Goal: Task Accomplishment & Management: Use online tool/utility

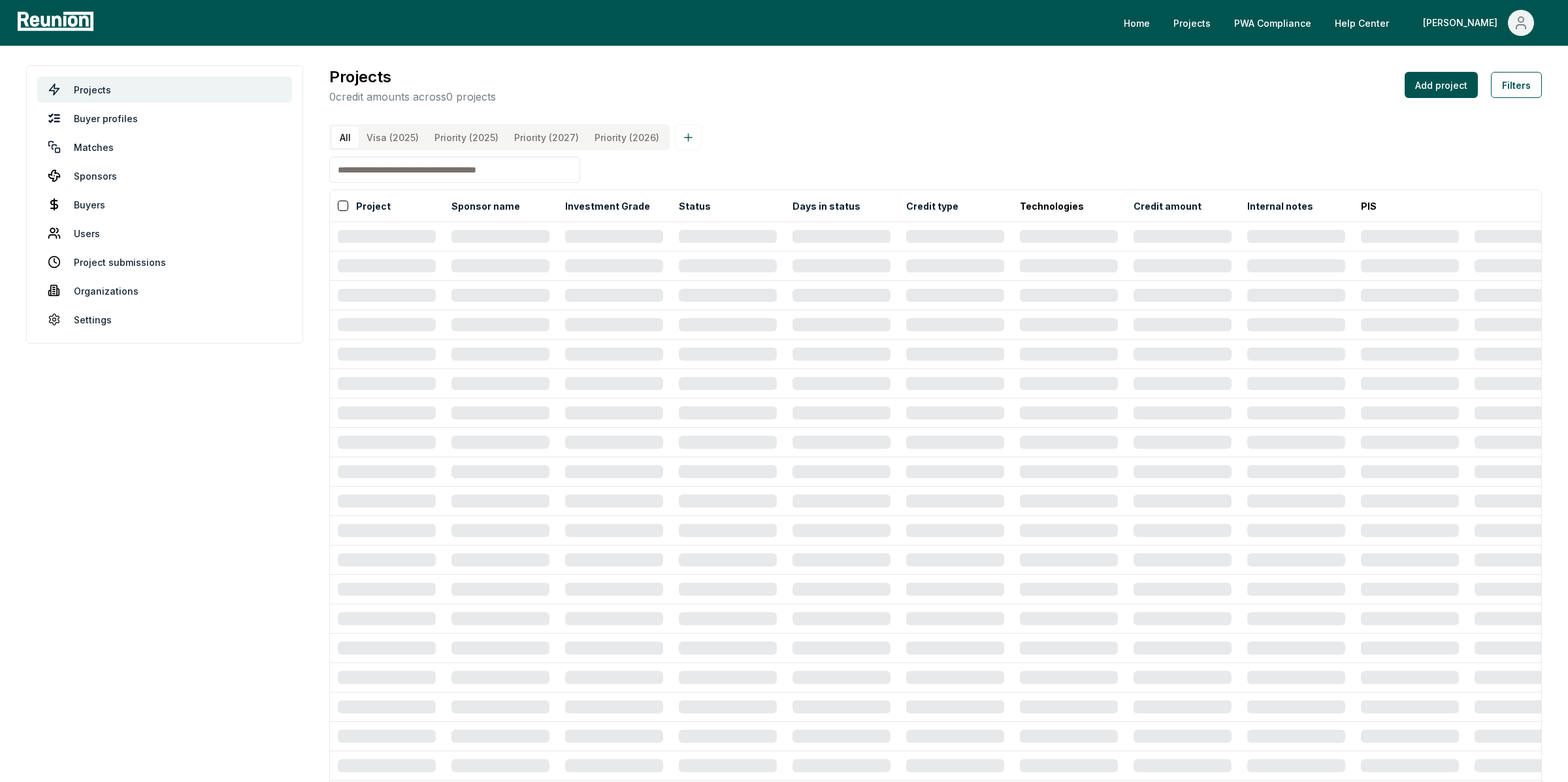
click at [358, 168] on input at bounding box center [454, 169] width 251 height 26
type input "**********"
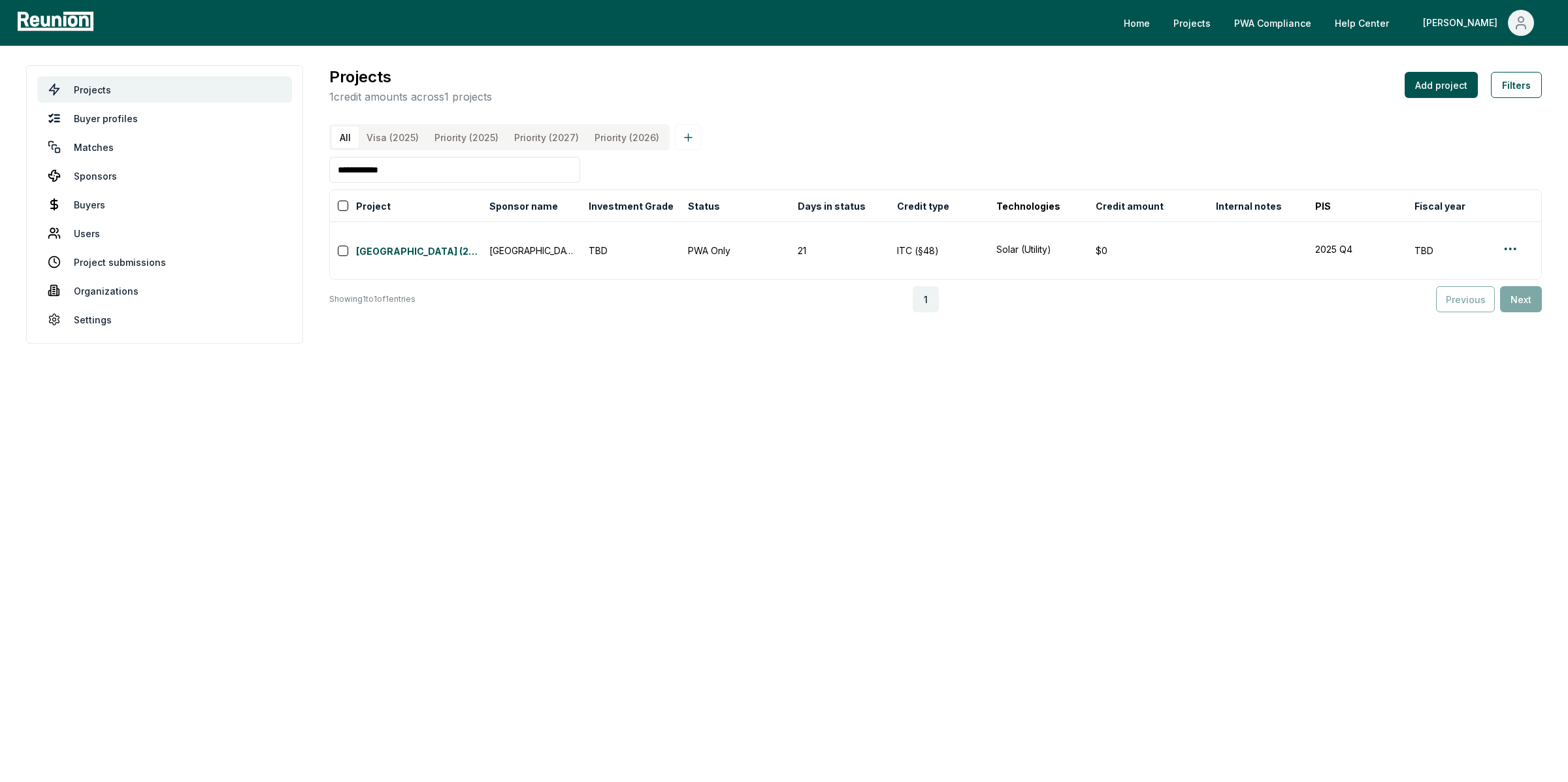
click at [365, 169] on input "**********" at bounding box center [454, 169] width 251 height 26
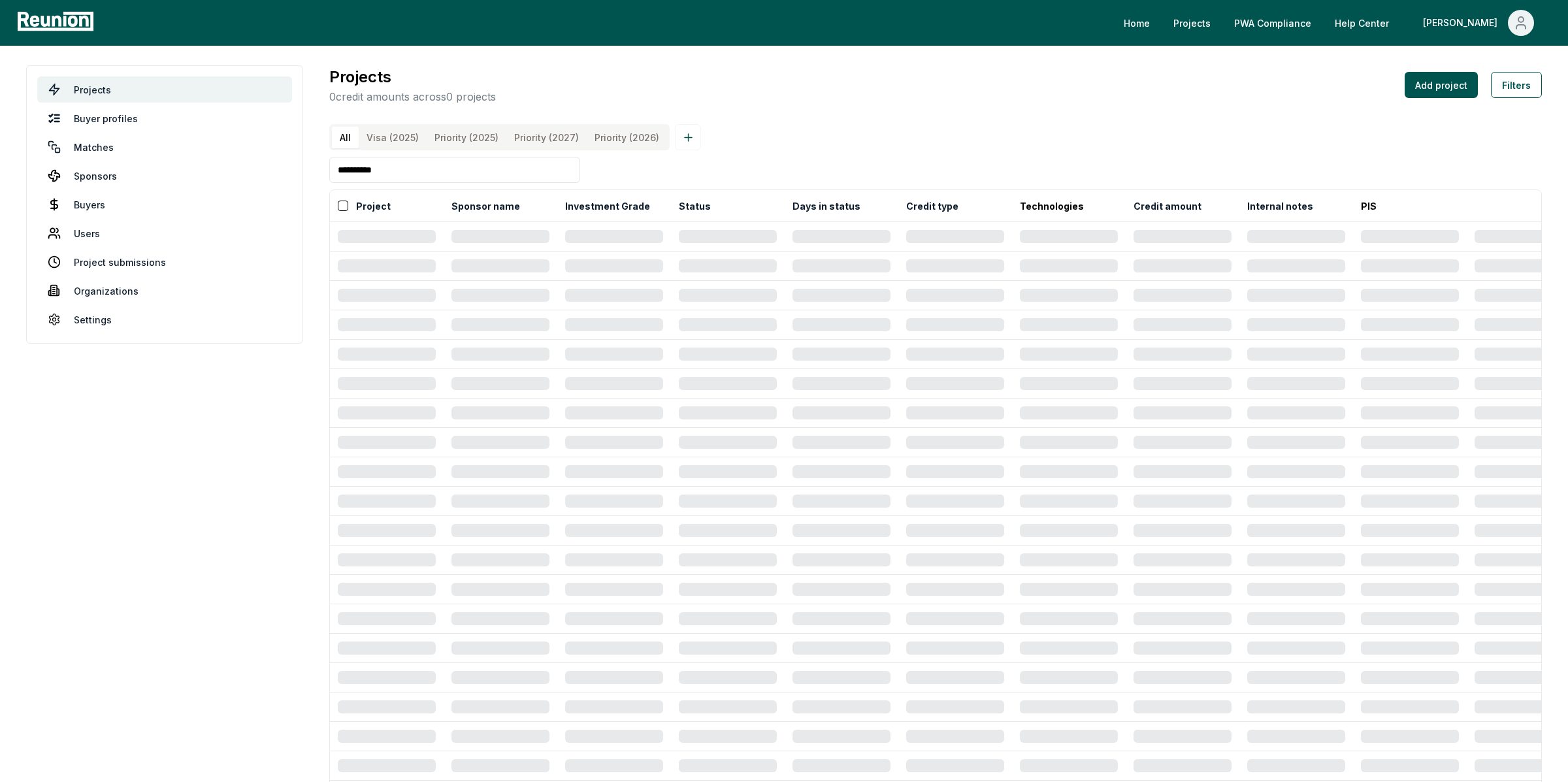
type input "**********"
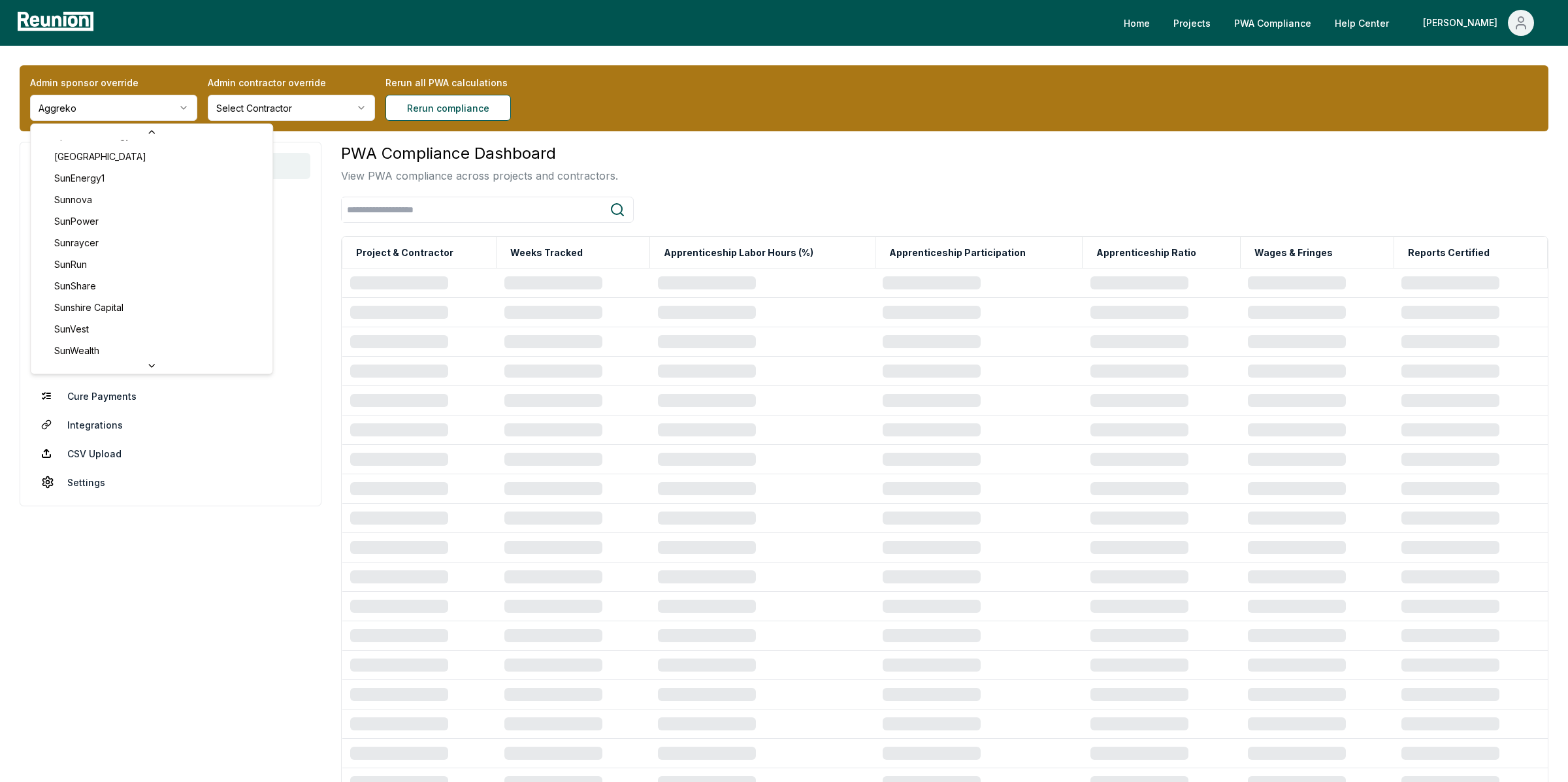
scroll to position [5476, 0]
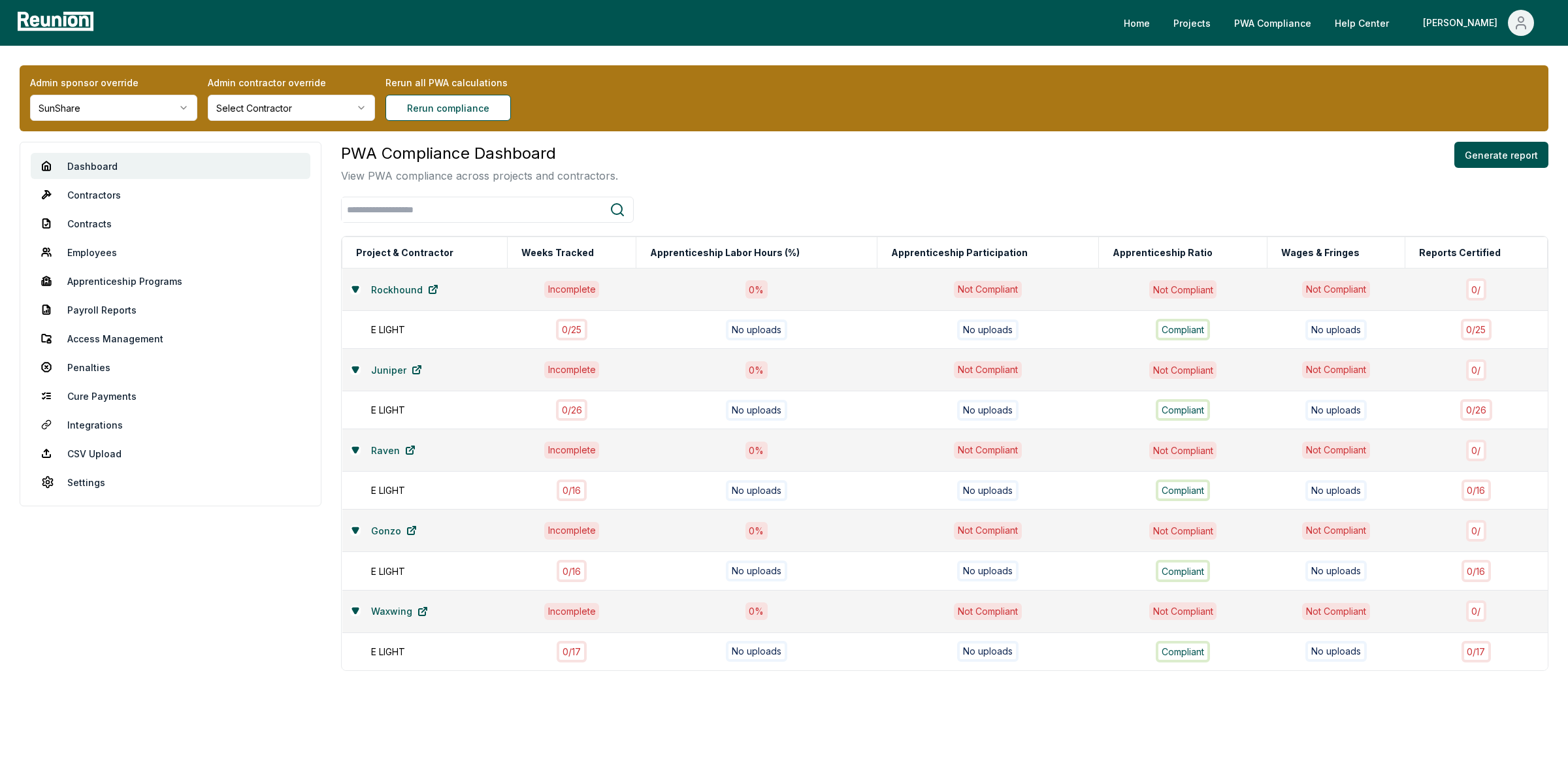
click at [135, 132] on div "Admin sponsor override SunShare Admin contractor override Select Contractor Rer…" at bounding box center [784, 421] width 1568 height 750
click at [131, 115] on html "Please visit us on your desktop We're working on making our marketplace mobile-…" at bounding box center [784, 397] width 1568 height 795
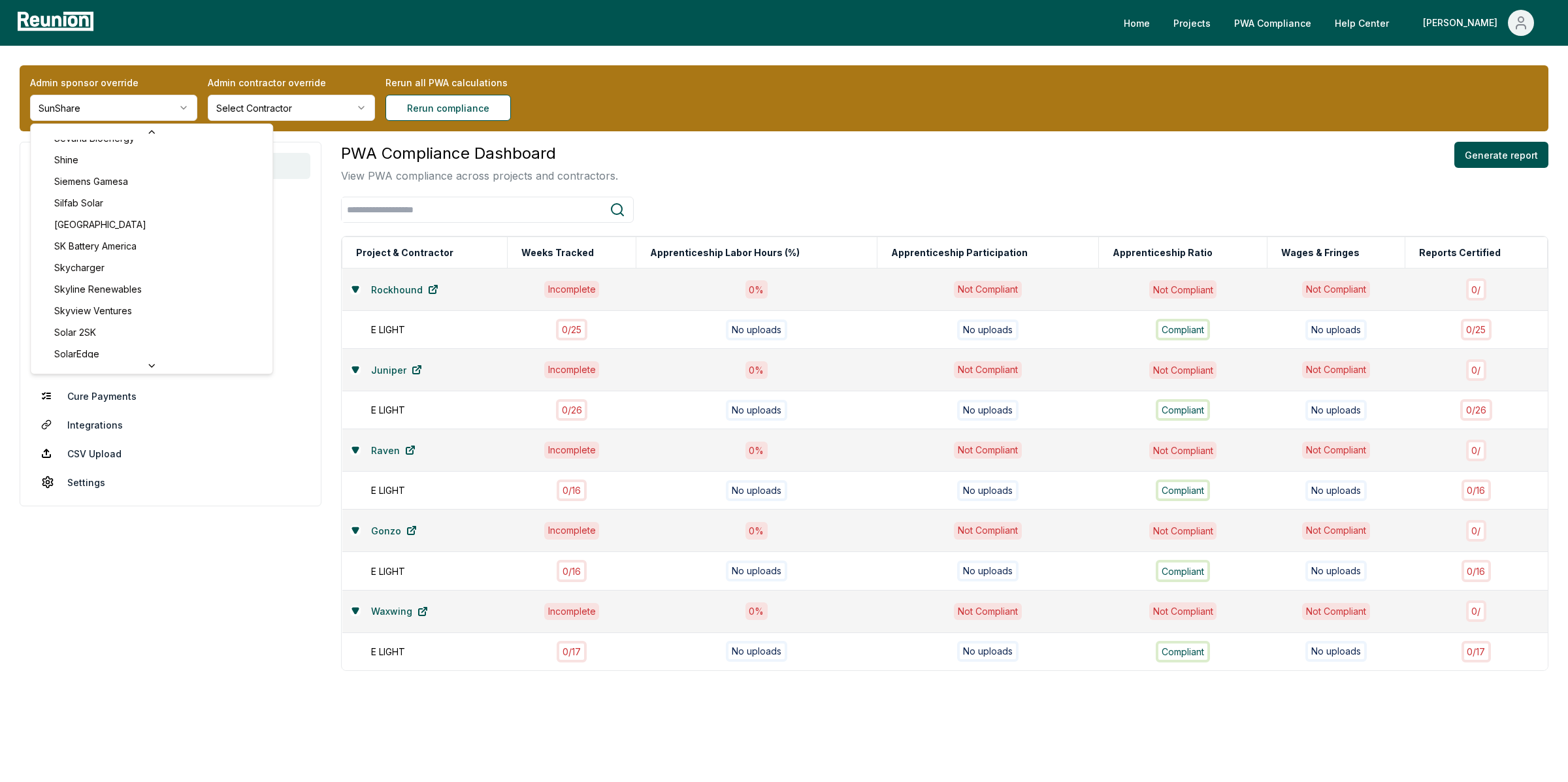
scroll to position [5126, 0]
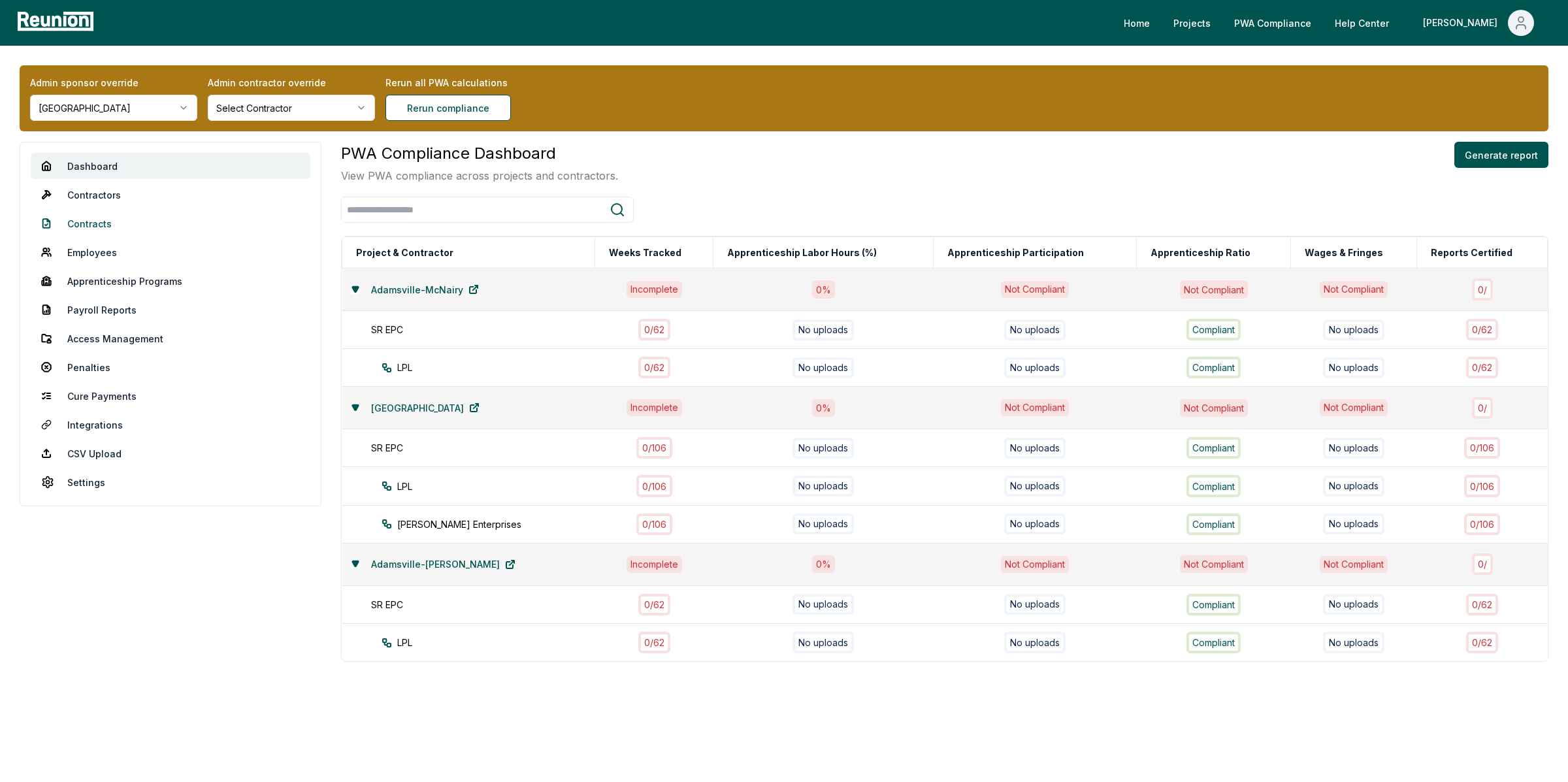
click at [84, 218] on link "Contracts" at bounding box center [170, 223] width 280 height 26
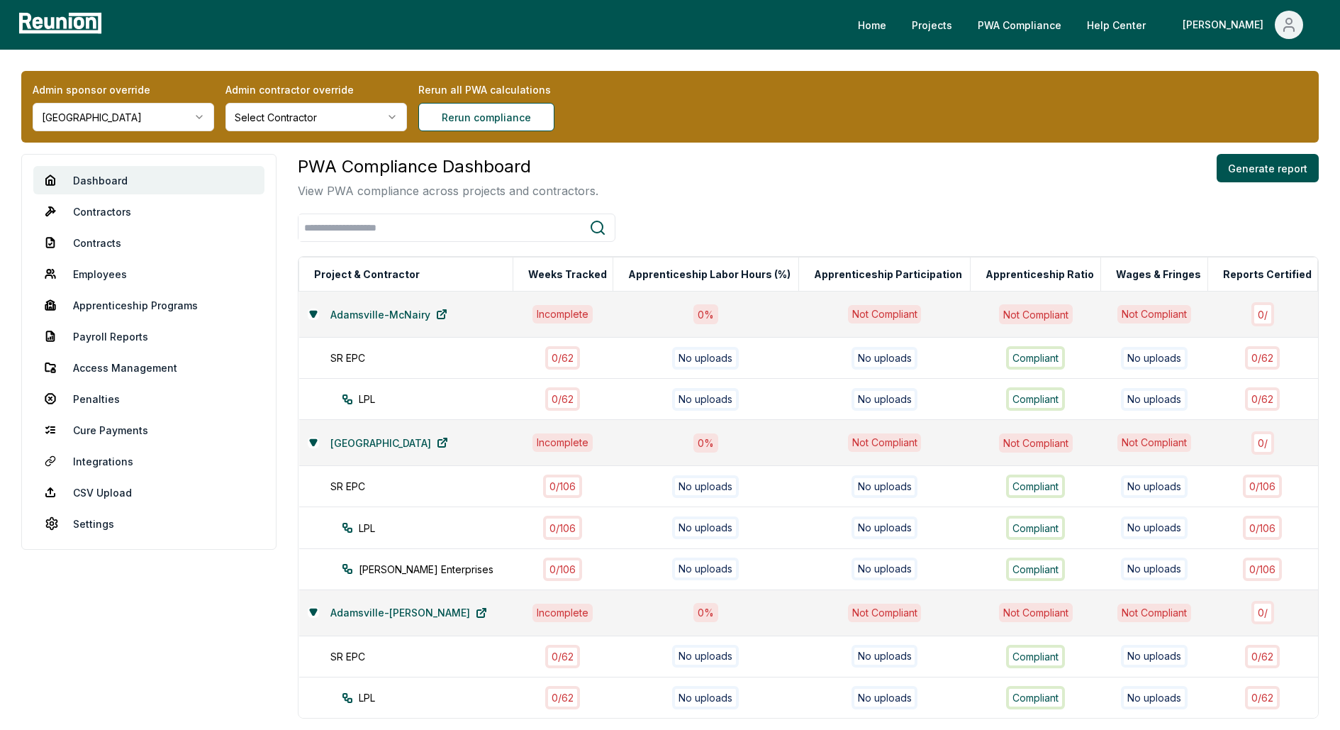
click at [89, 118] on html "Please visit us on your desktop We're working on making our marketplace mobile-…" at bounding box center [670, 426] width 1340 height 853
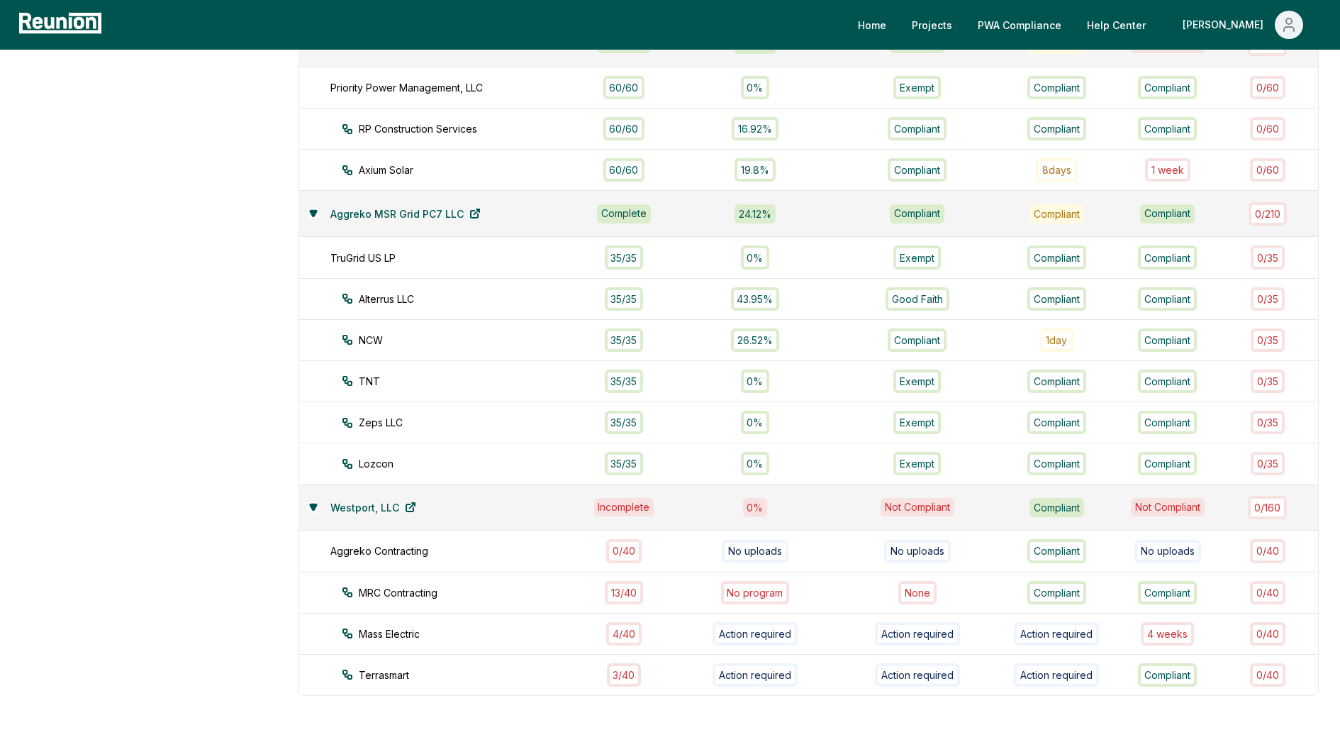
scroll to position [1203, 0]
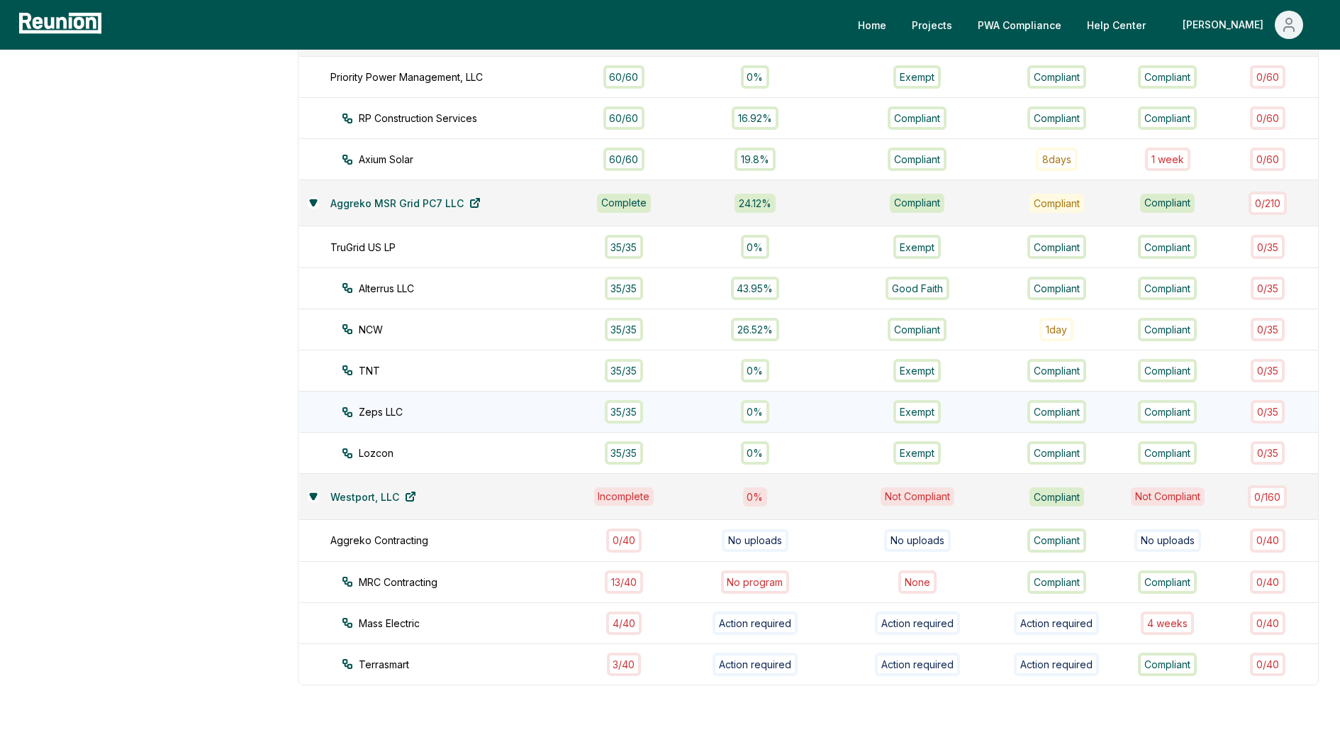
click at [640, 400] on div "35 / 35" at bounding box center [624, 411] width 39 height 23
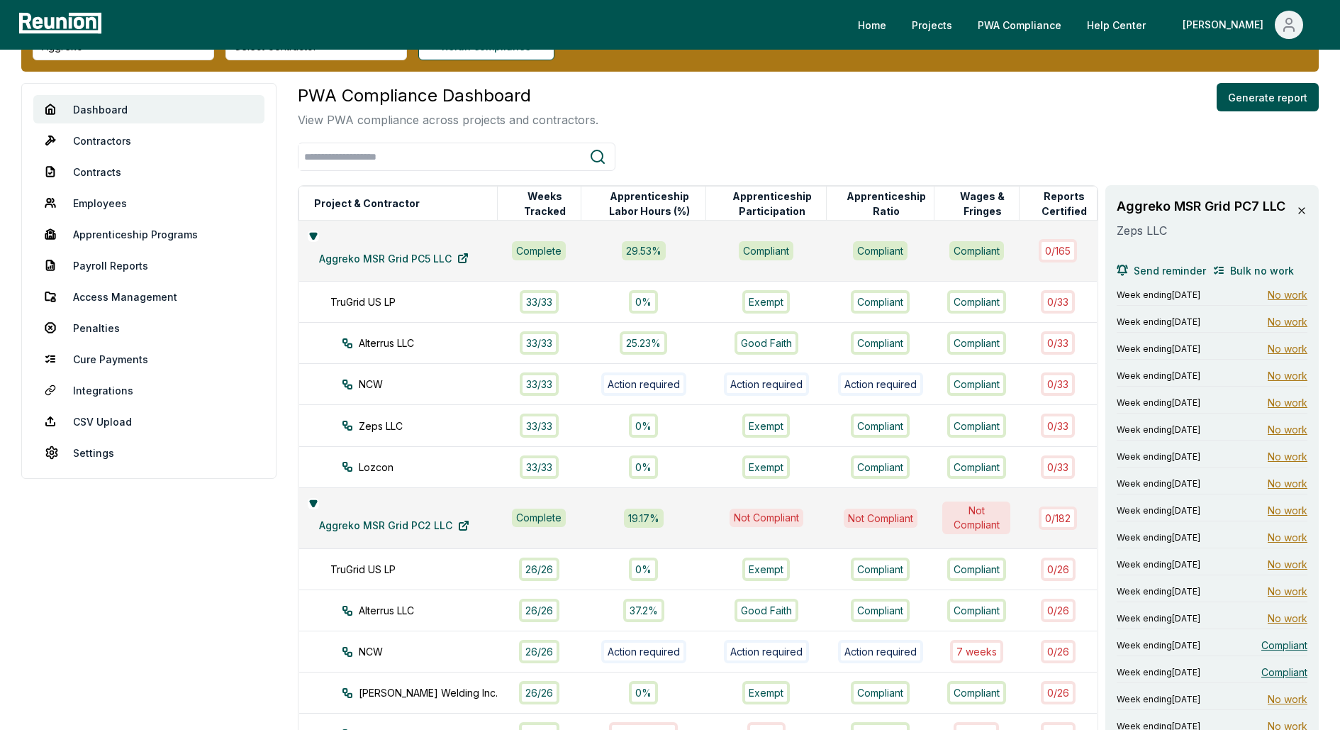
scroll to position [0, 0]
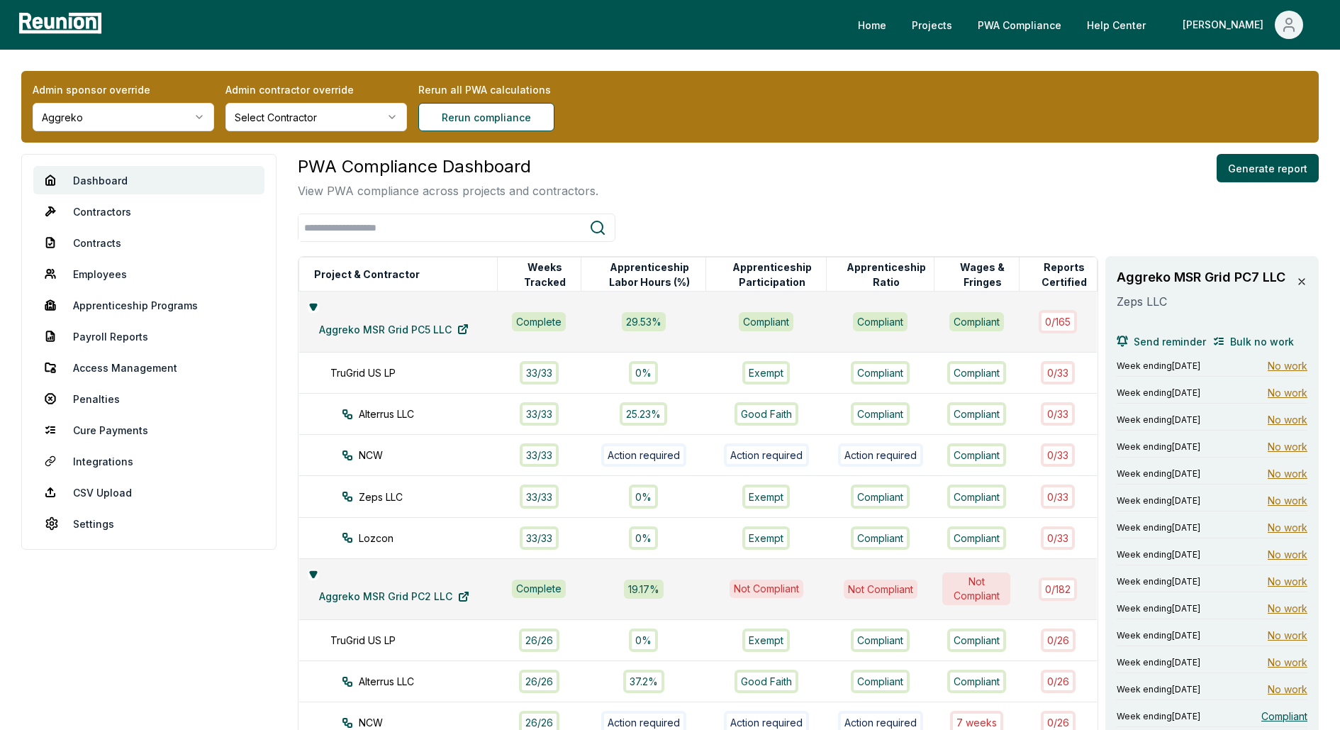
click at [1304, 282] on icon at bounding box center [1301, 281] width 11 height 11
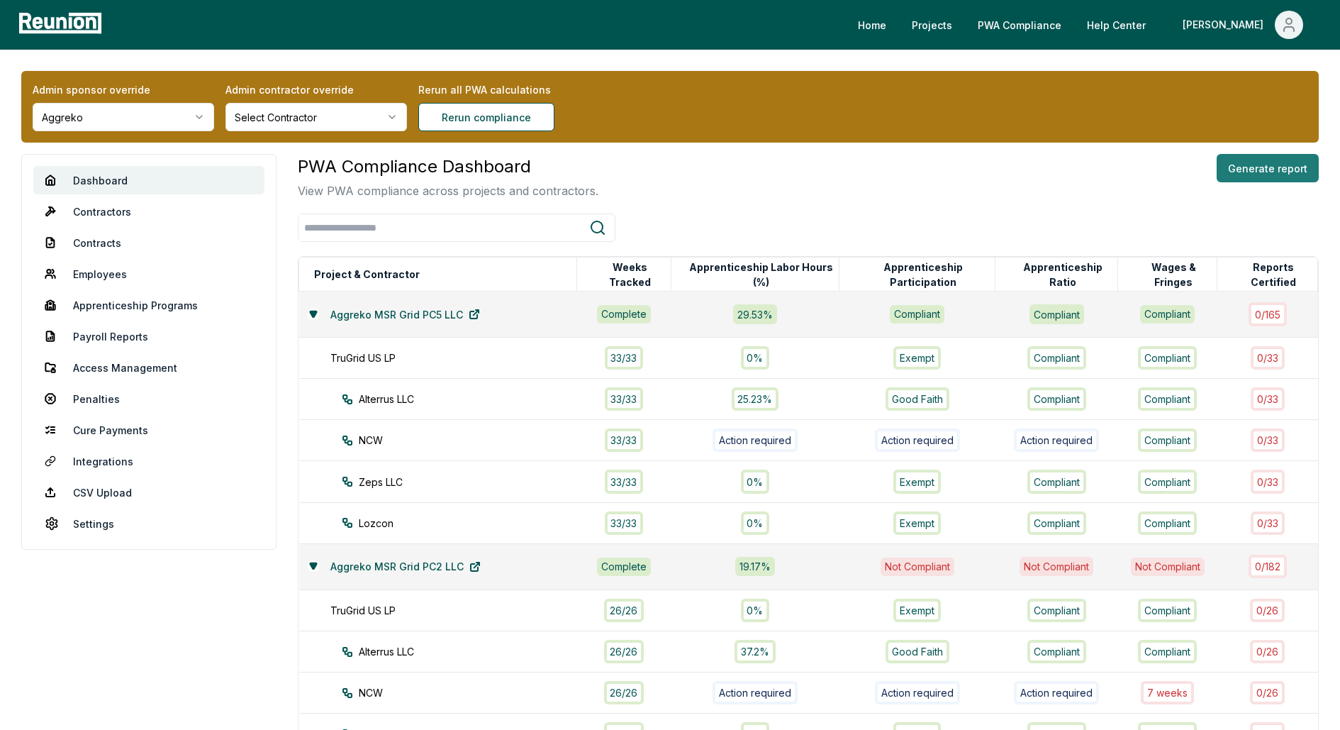
click at [1265, 174] on button "Generate report" at bounding box center [1268, 168] width 102 height 28
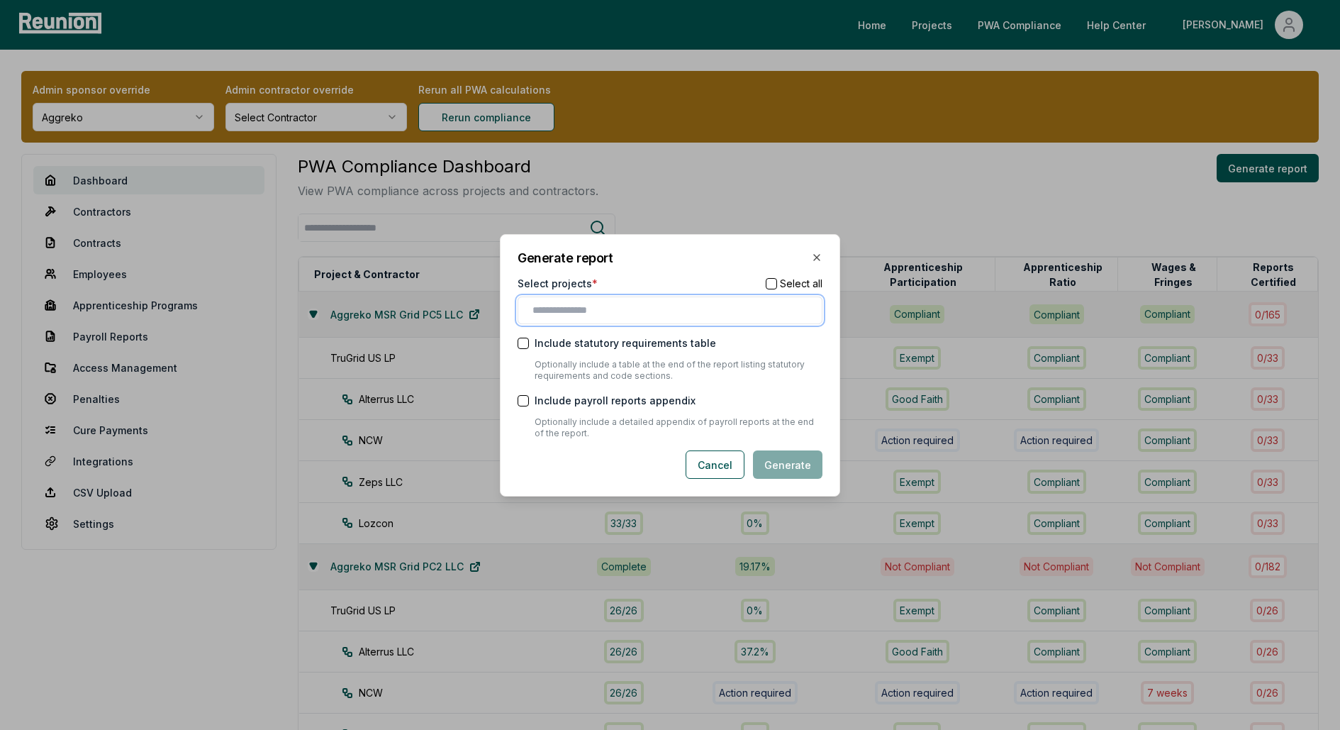
click at [593, 315] on input "text" at bounding box center [673, 310] width 281 height 15
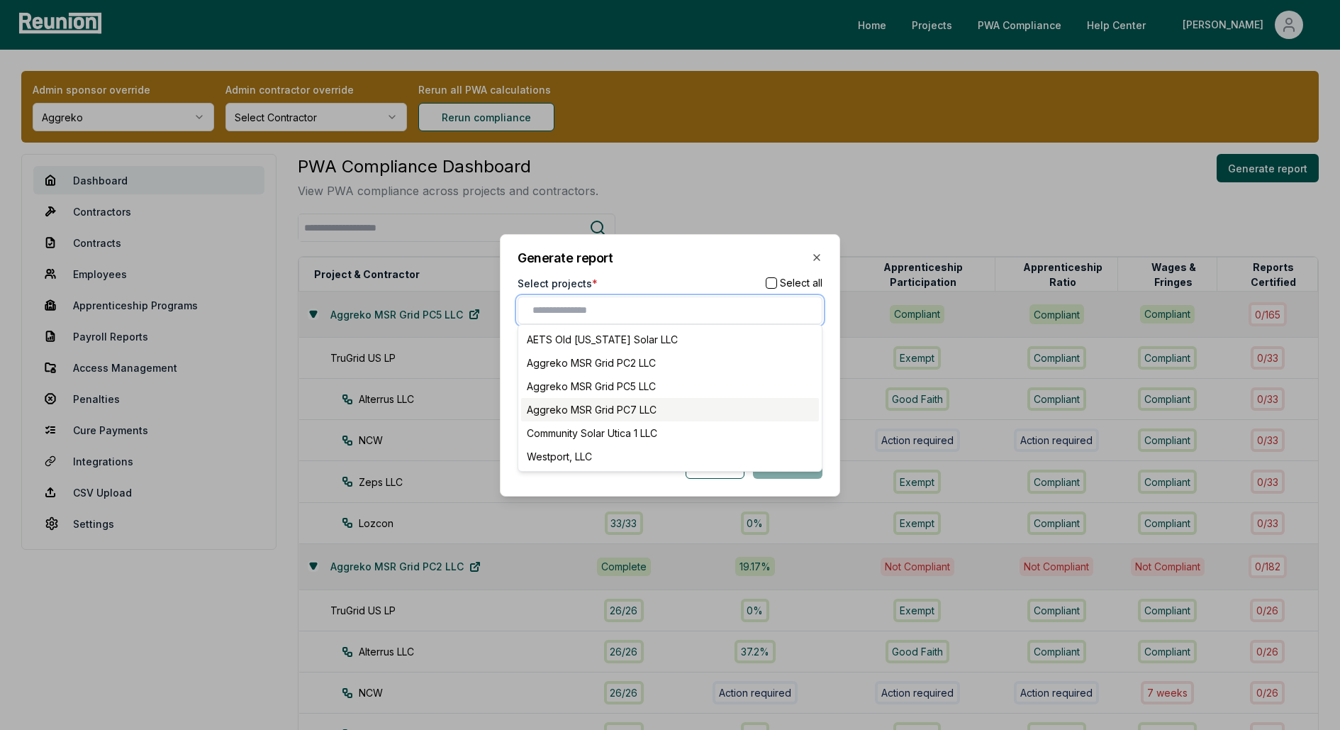
click at [589, 406] on div "Aggreko MSR Grid PC7 LLC" at bounding box center [670, 409] width 298 height 23
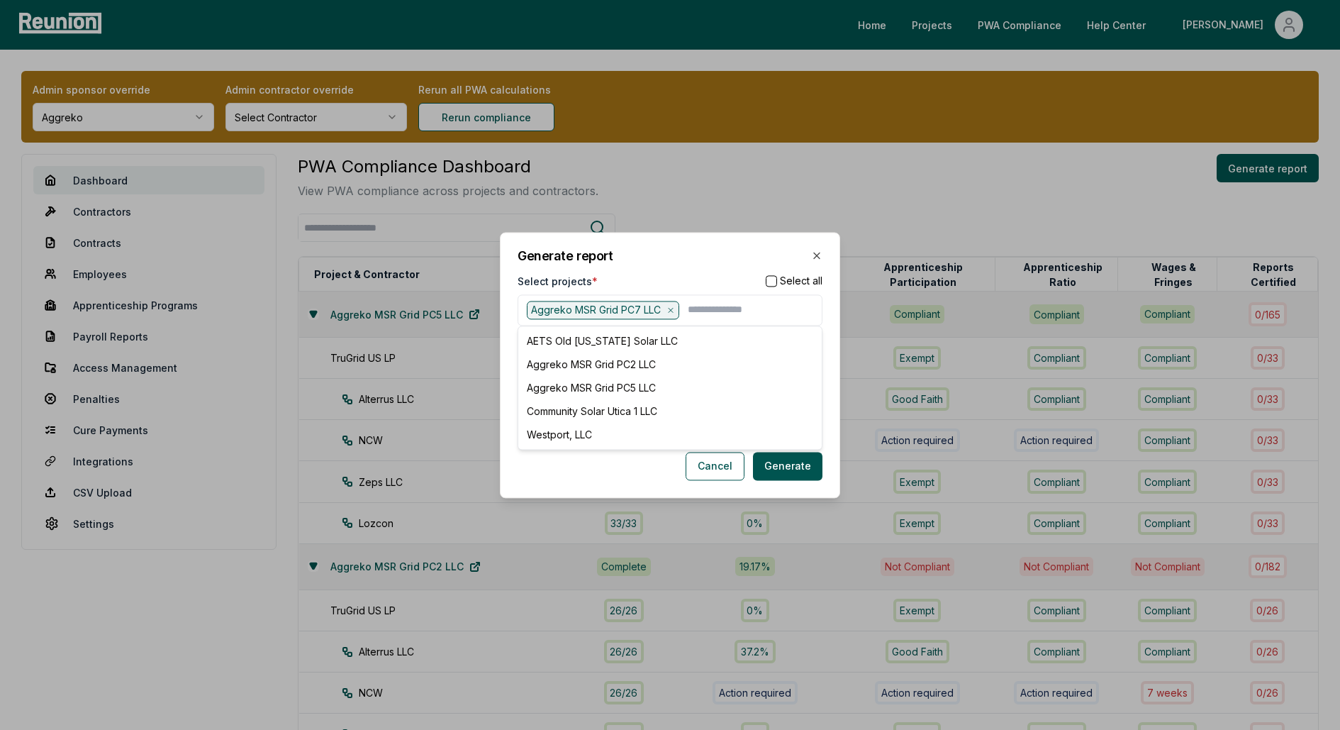
click at [639, 274] on div "Select projects * Select all" at bounding box center [670, 281] width 305 height 15
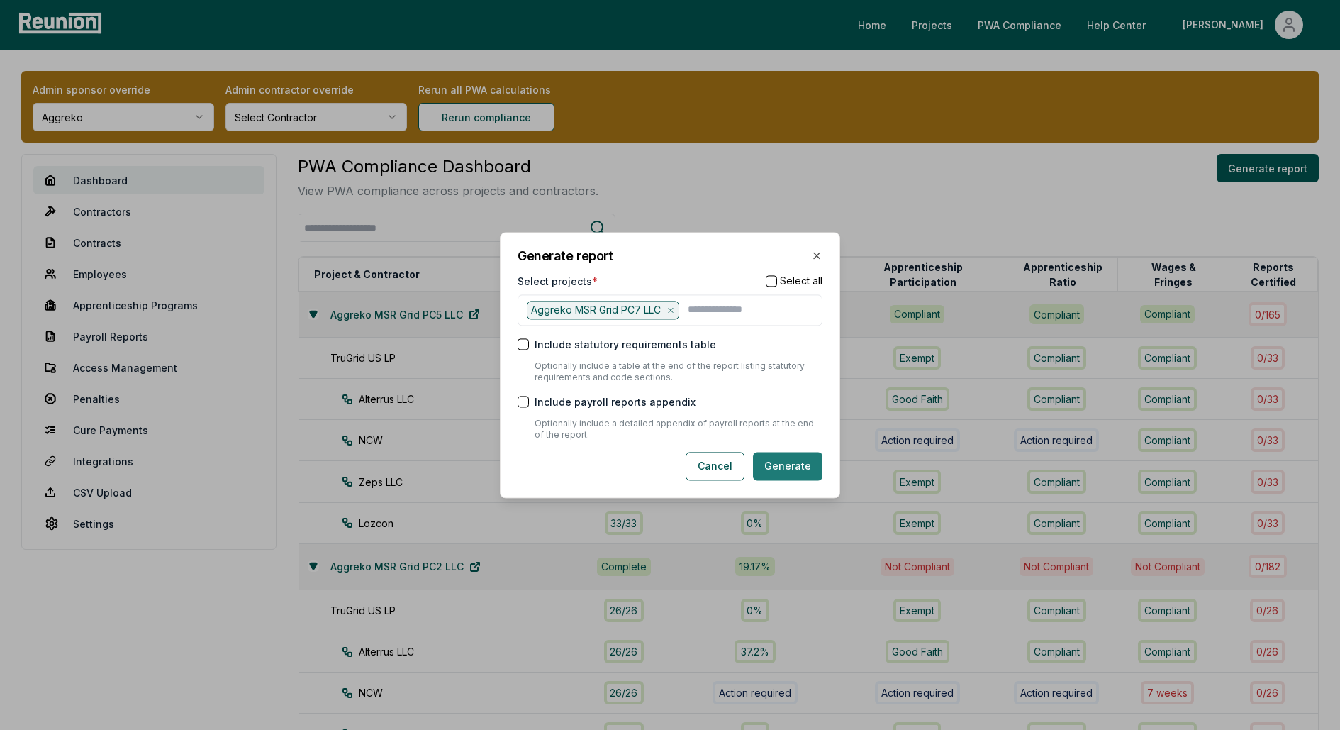
click at [801, 466] on button "Generate" at bounding box center [788, 466] width 70 height 28
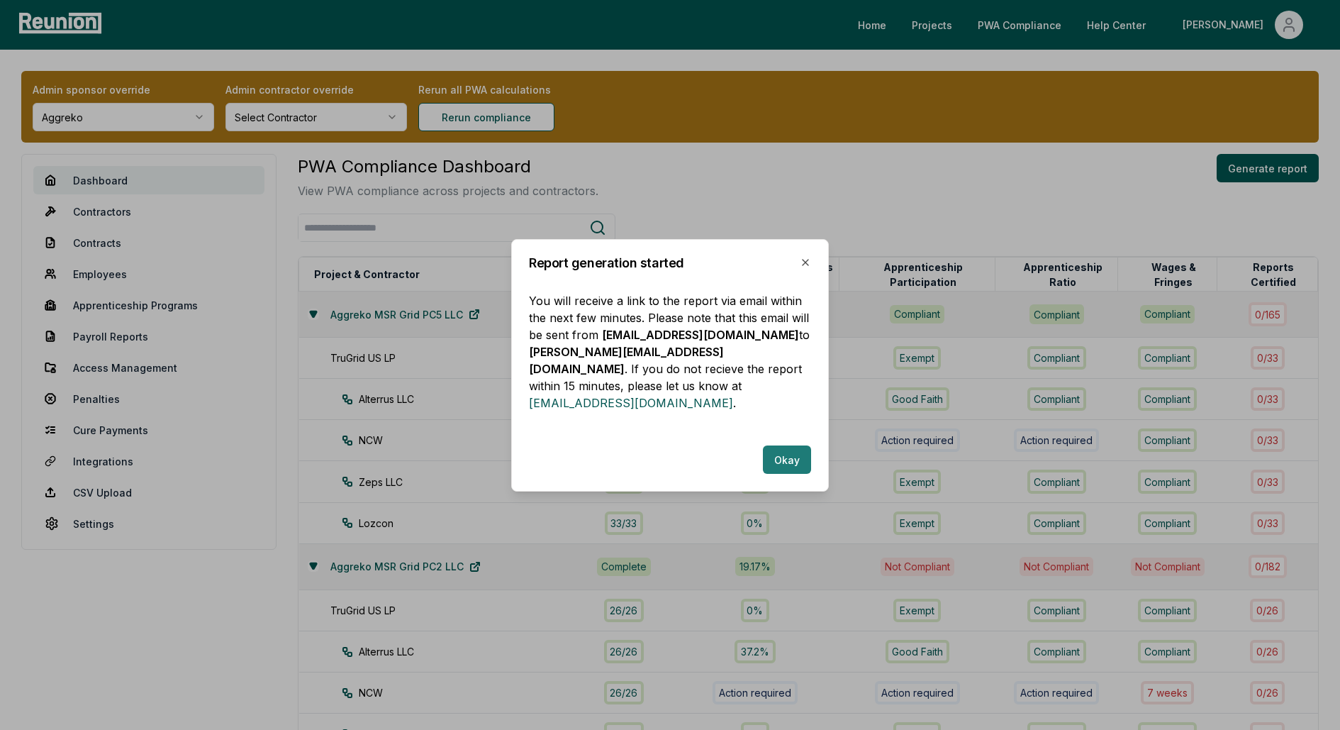
click at [785, 450] on button "Okay" at bounding box center [787, 459] width 48 height 28
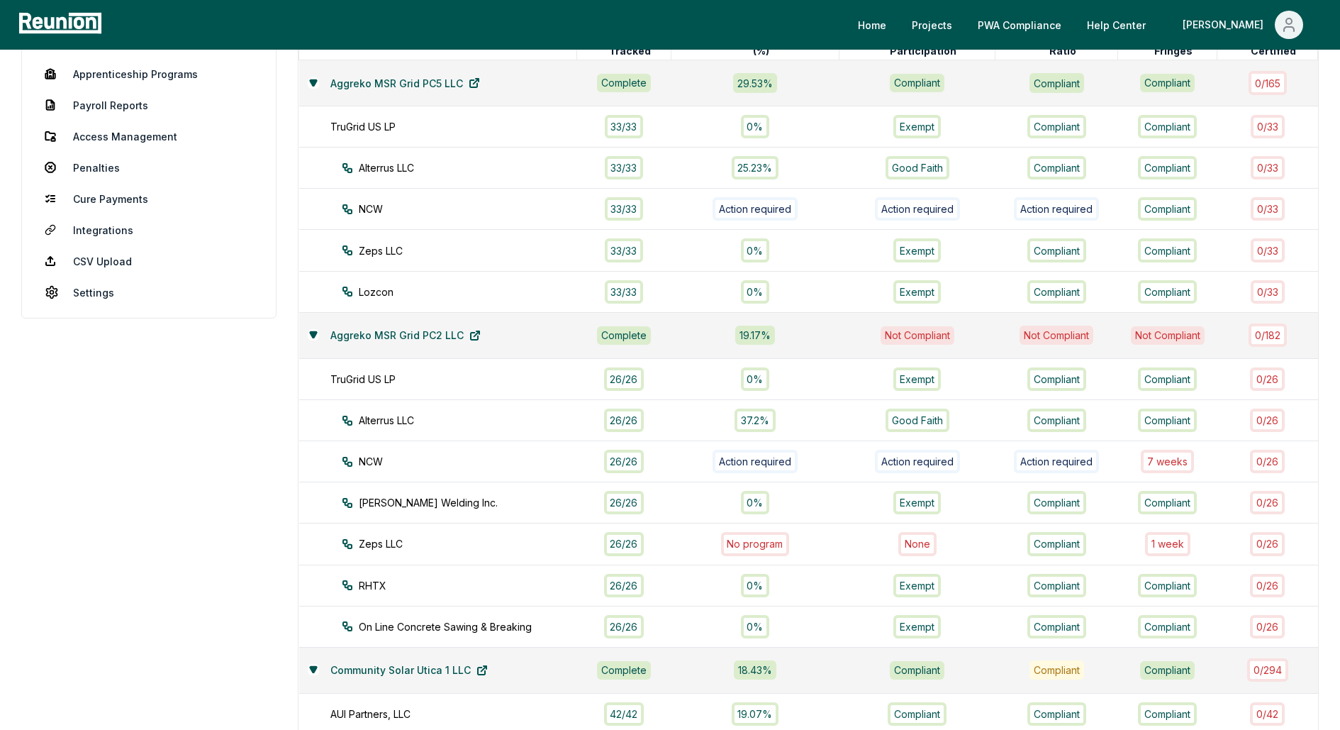
scroll to position [232, 0]
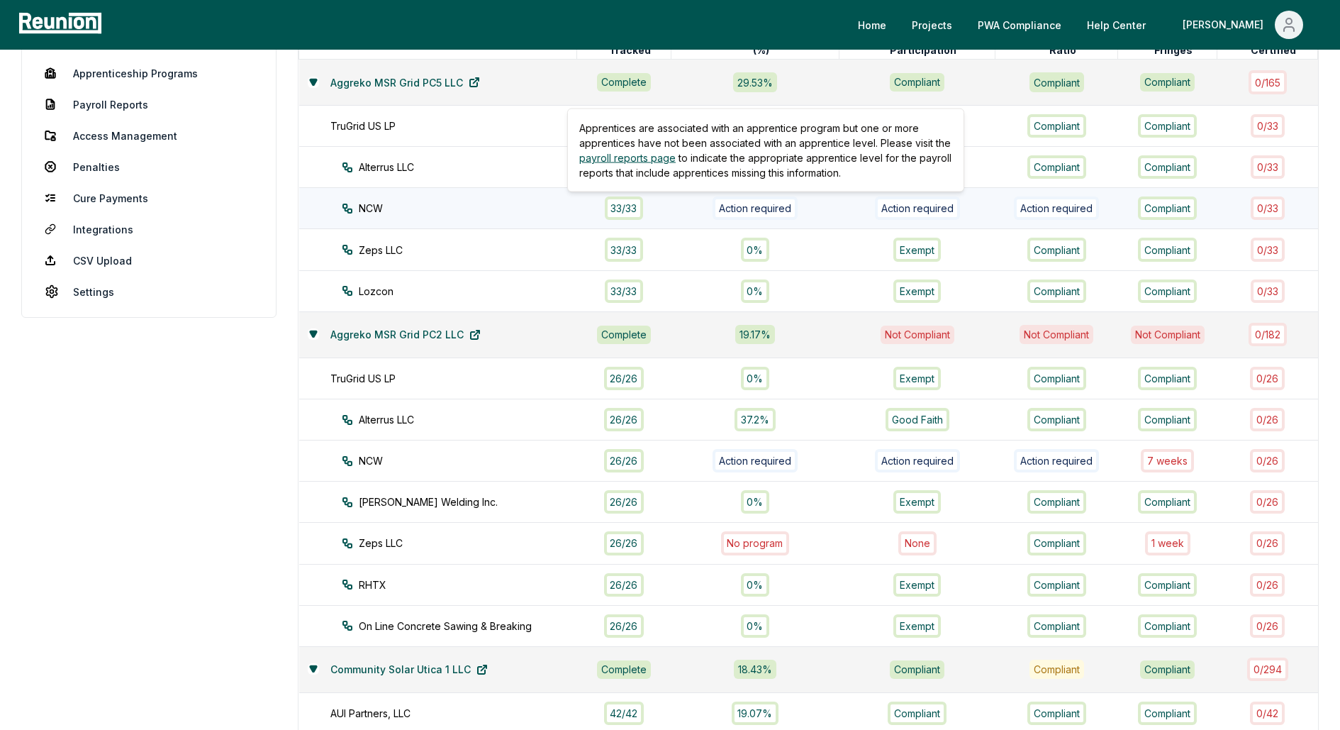
click at [769, 202] on div "Action required" at bounding box center [755, 207] width 85 height 23
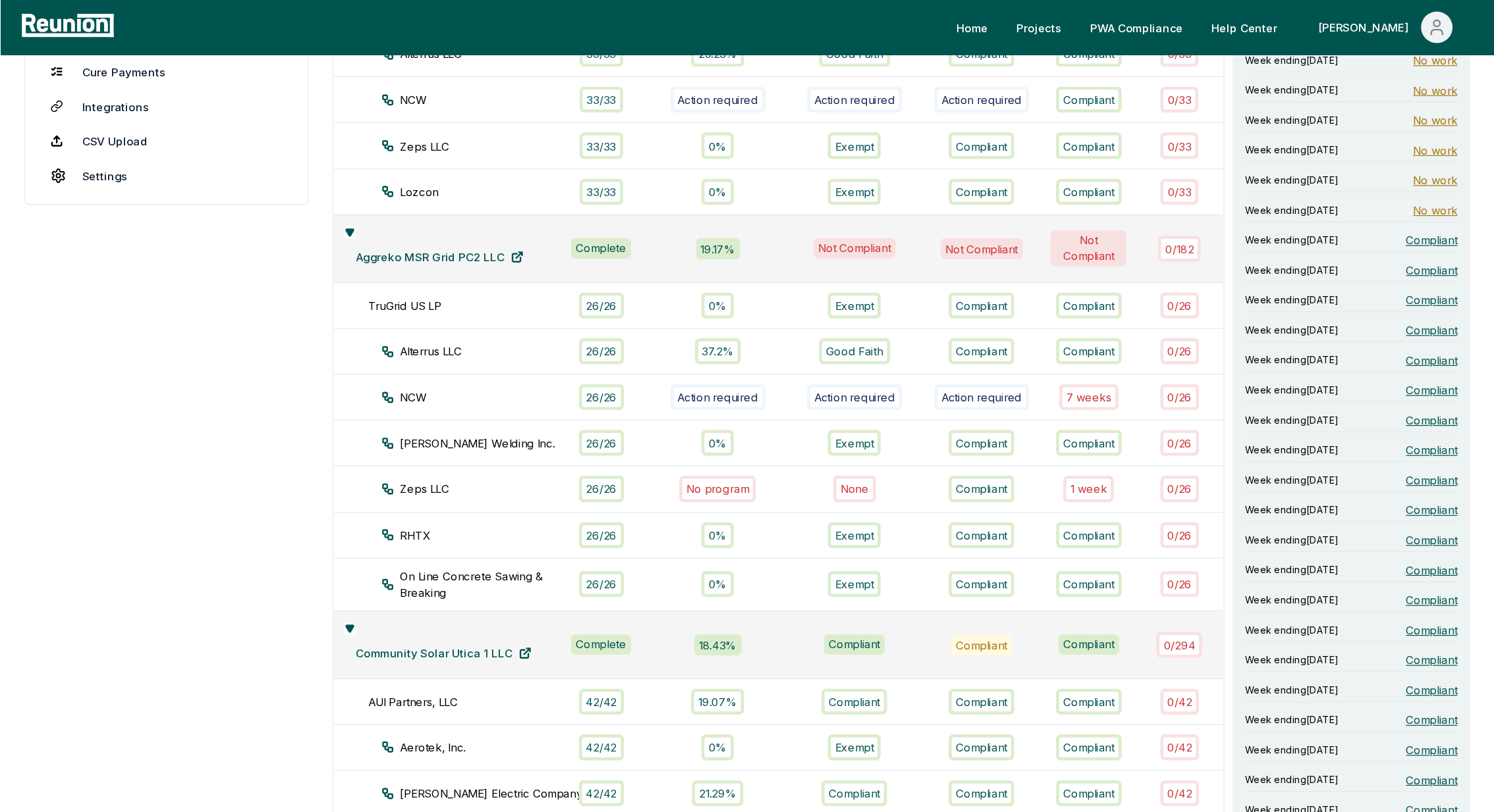
scroll to position [347, 0]
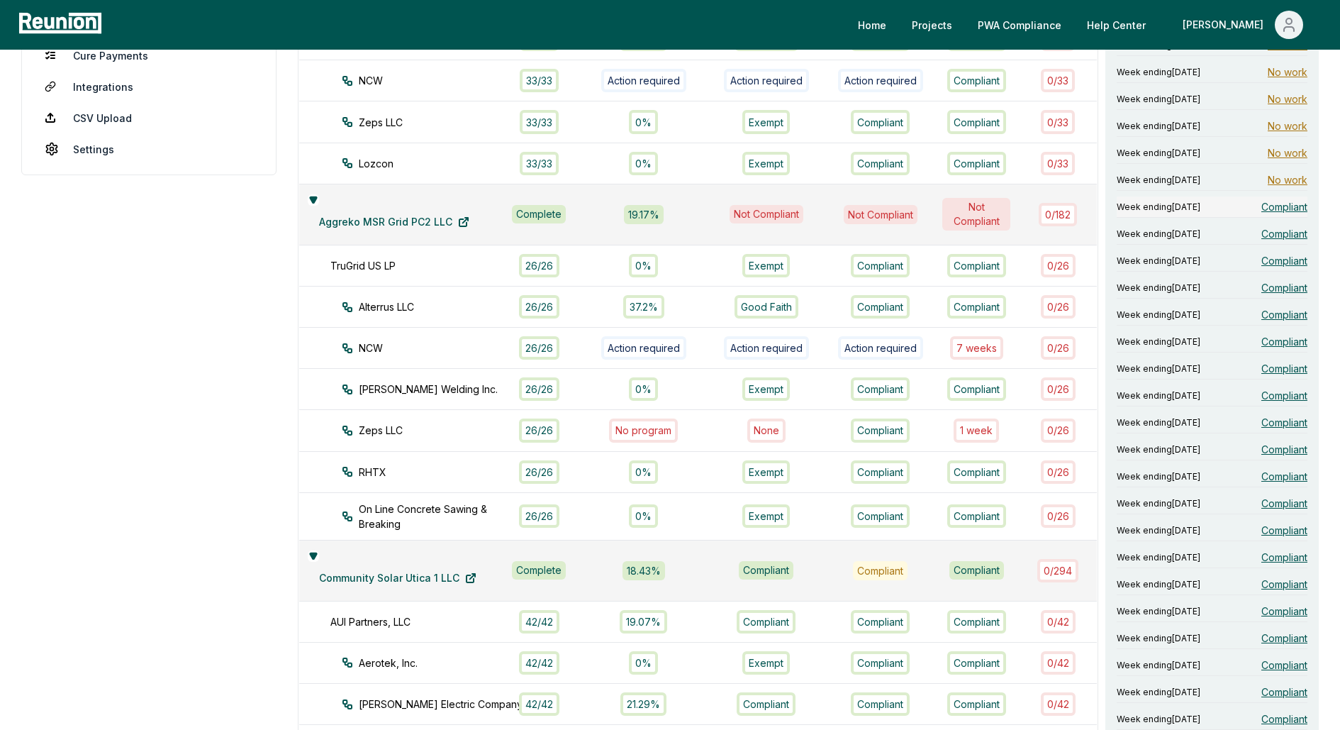
click at [1279, 204] on span "Compliant" at bounding box center [1285, 206] width 46 height 15
click at [1295, 229] on span "Compliant" at bounding box center [1285, 233] width 46 height 15
click at [1288, 255] on span "Compliant" at bounding box center [1285, 260] width 46 height 15
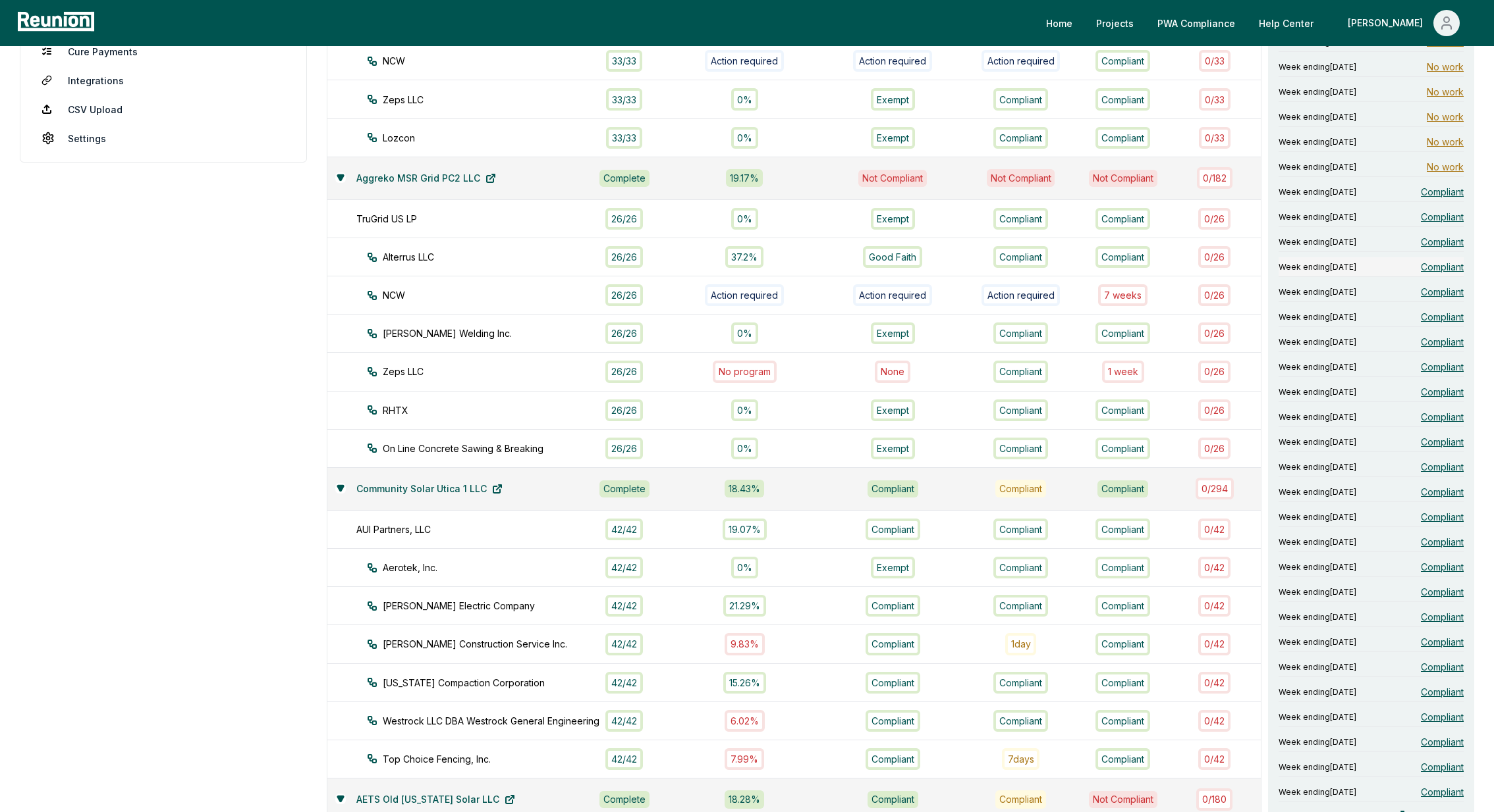
click at [1244, 263] on span "Compliant" at bounding box center [1442, 266] width 43 height 14
click at [1244, 289] on span "Compliant" at bounding box center [1442, 291] width 43 height 14
click at [1244, 314] on span "Compliant" at bounding box center [1442, 316] width 43 height 14
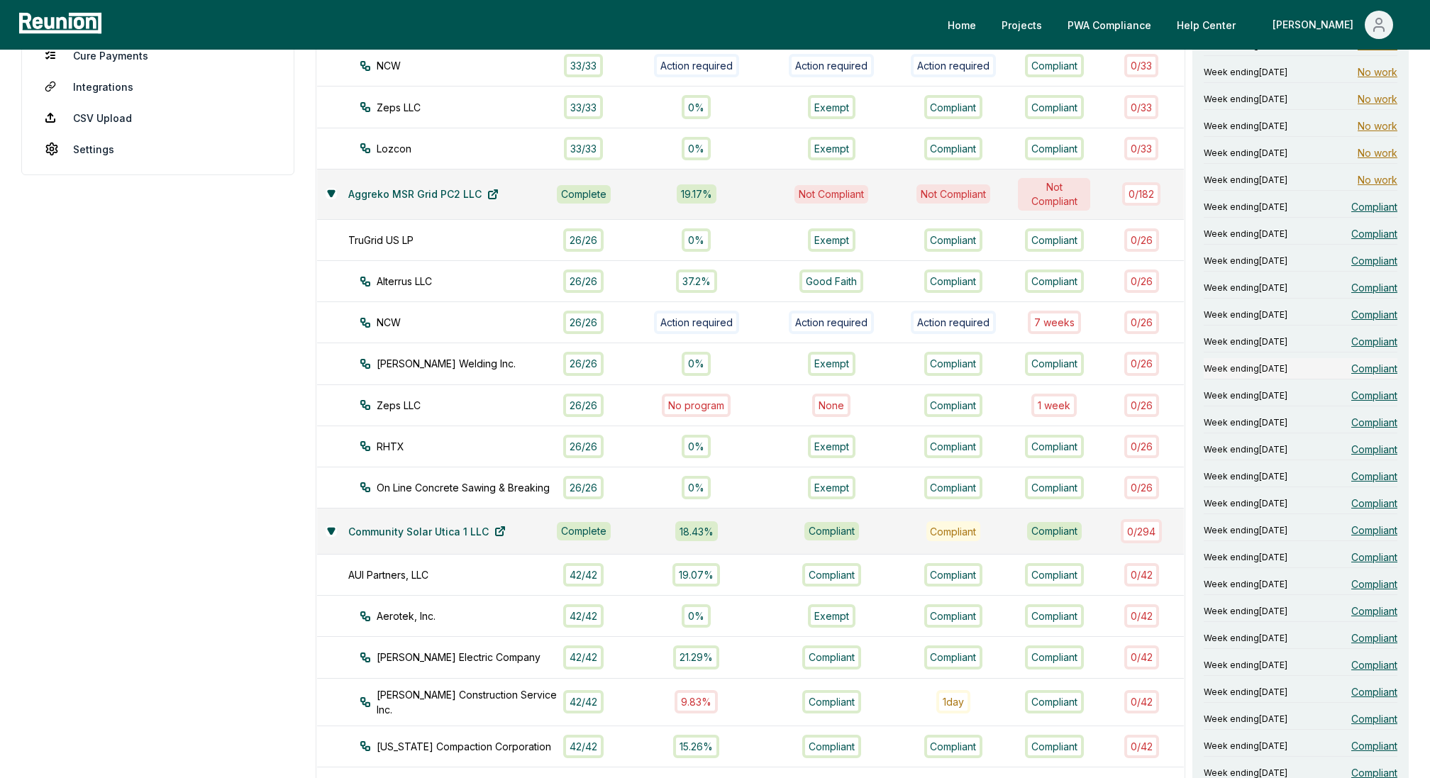
click at [1340, 361] on span "Compliant" at bounding box center [1374, 368] width 46 height 15
click at [1340, 392] on span "Compliant" at bounding box center [1374, 395] width 46 height 15
click at [1340, 418] on span "Compliant" at bounding box center [1374, 422] width 46 height 15
click at [1340, 450] on span "Compliant" at bounding box center [1374, 449] width 46 height 15
click at [1340, 470] on span "Compliant" at bounding box center [1374, 476] width 46 height 15
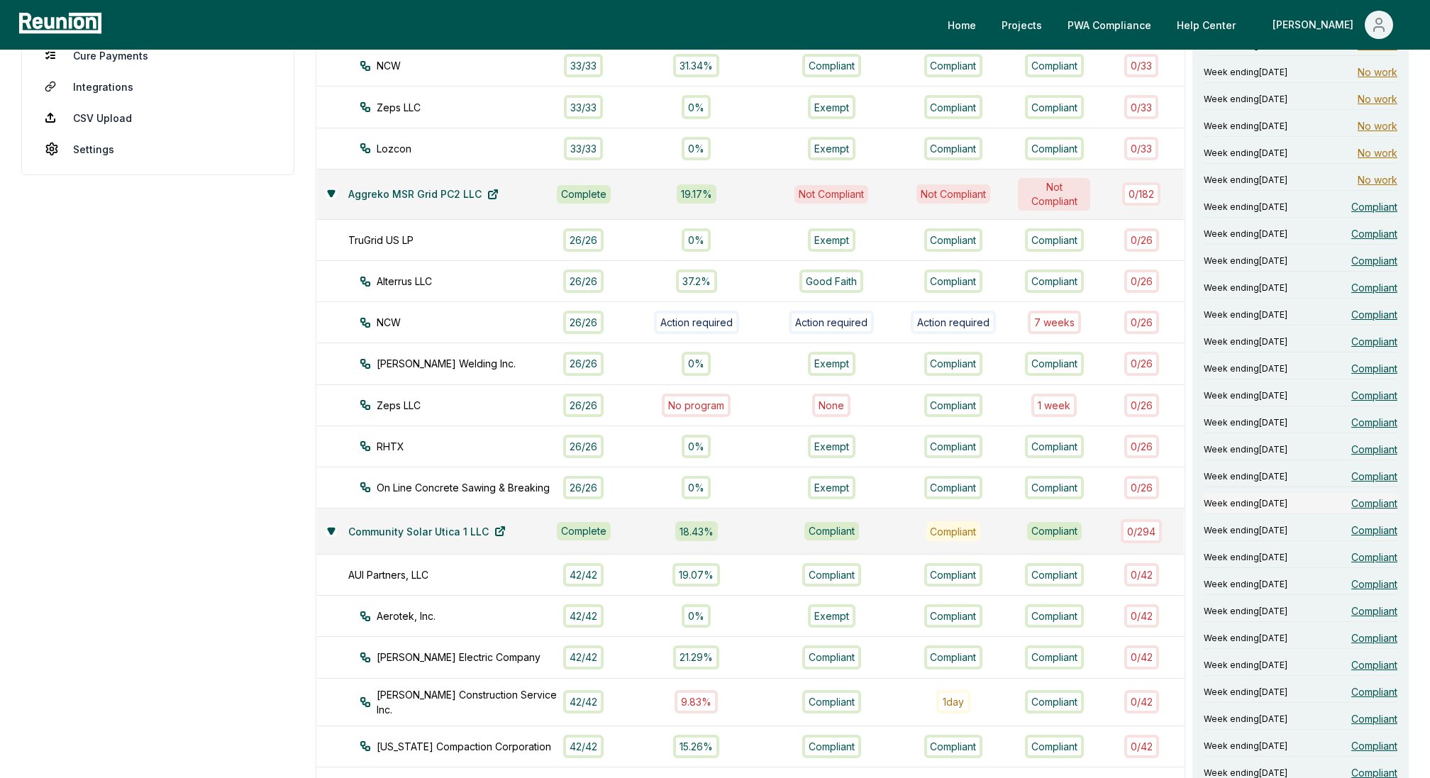
click at [1340, 500] on span "Compliant" at bounding box center [1374, 503] width 46 height 15
click at [1340, 523] on span "Compliant" at bounding box center [1374, 530] width 46 height 15
click at [1340, 556] on span "Compliant" at bounding box center [1374, 557] width 46 height 15
click at [1340, 581] on span "Compliant" at bounding box center [1374, 584] width 46 height 15
click at [1340, 606] on span "Compliant" at bounding box center [1374, 611] width 46 height 15
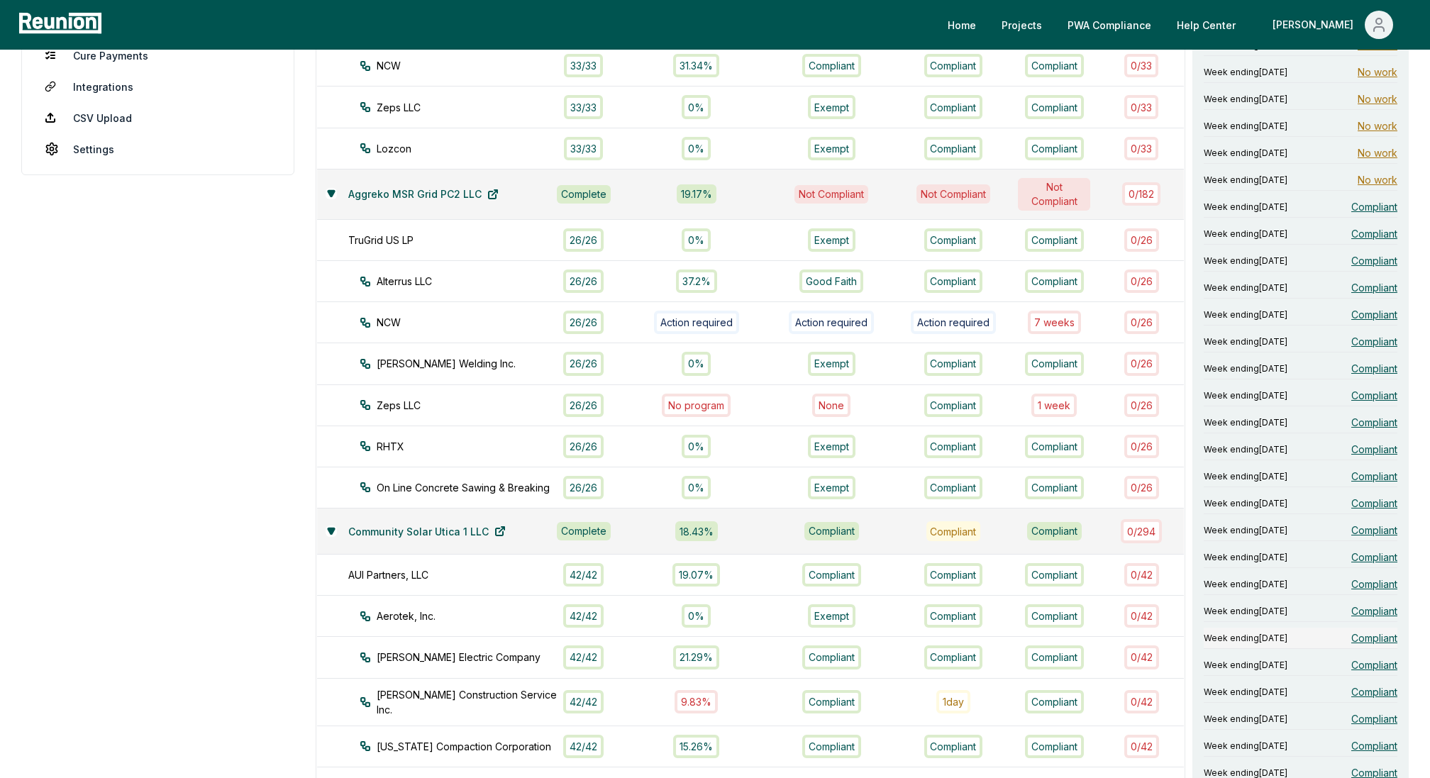
click at [1340, 631] on span "Compliant" at bounding box center [1374, 638] width 46 height 15
click at [1340, 657] on span "Compliant" at bounding box center [1374, 664] width 46 height 15
click at [1340, 689] on span "Compliant" at bounding box center [1374, 691] width 46 height 15
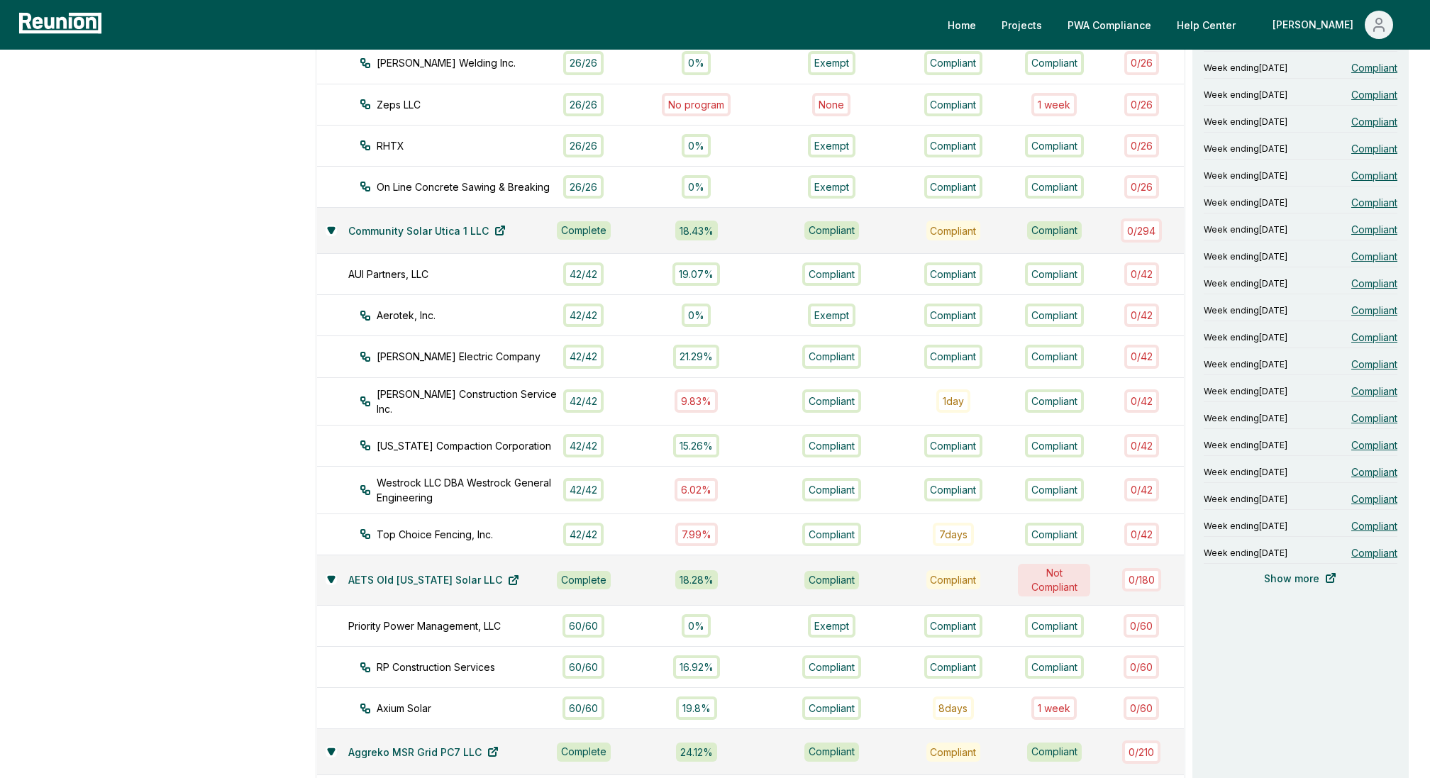
scroll to position [688, 0]
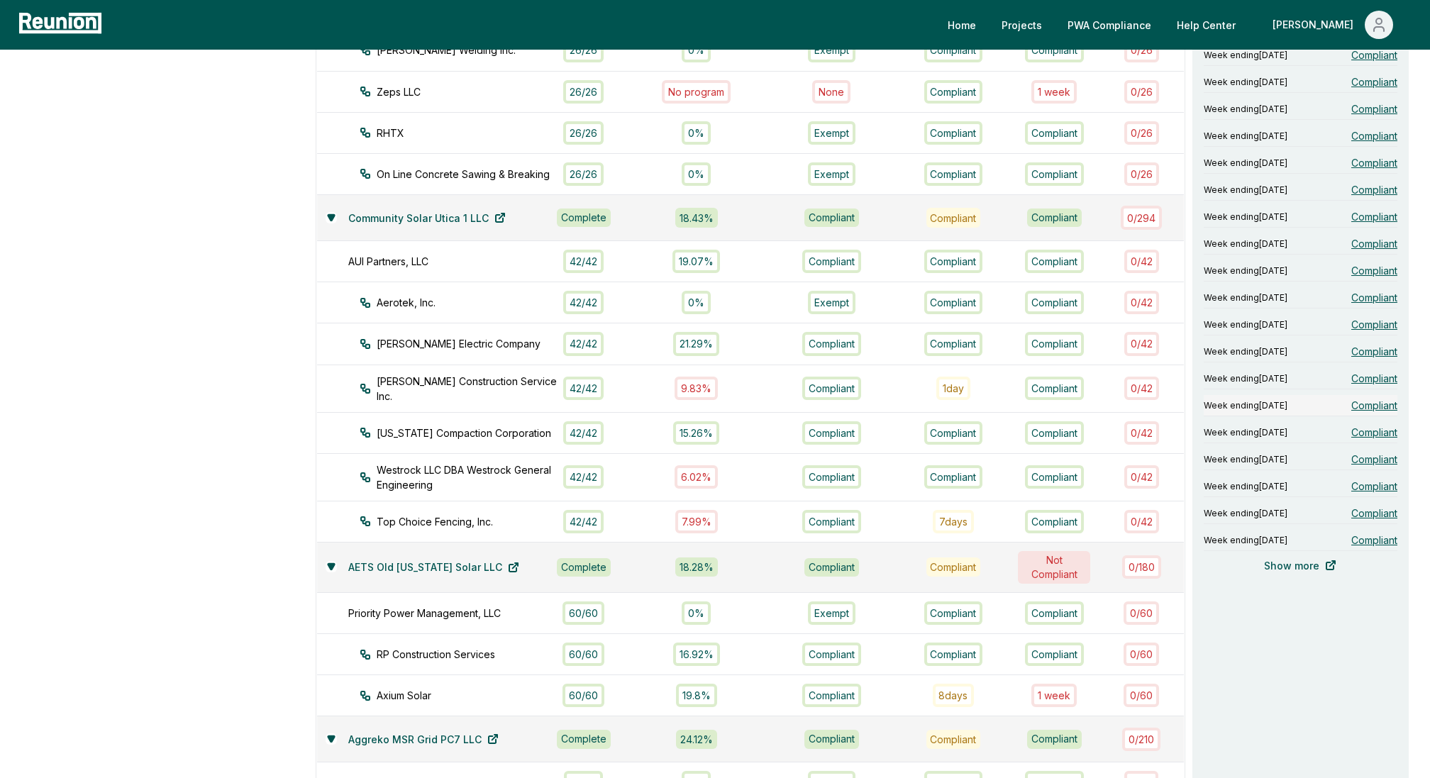
click at [1340, 403] on span "Compliant" at bounding box center [1374, 405] width 46 height 15
click at [1340, 425] on span "Compliant" at bounding box center [1374, 432] width 46 height 15
click at [1340, 455] on span "Compliant" at bounding box center [1374, 459] width 46 height 15
click at [1340, 454] on span "Compliant" at bounding box center [1374, 459] width 46 height 15
click at [1340, 479] on span "Compliant" at bounding box center [1374, 486] width 46 height 15
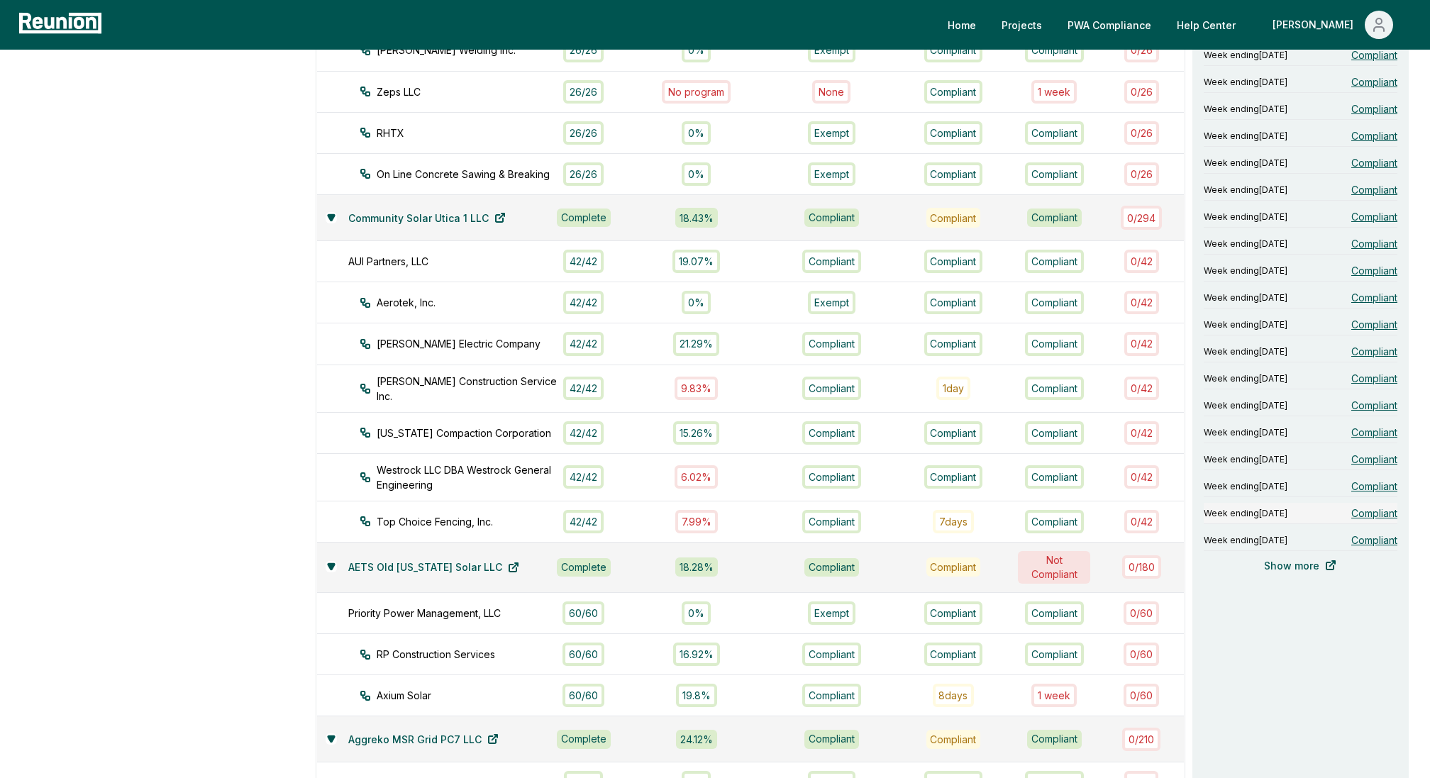
click at [1340, 506] on span "Compliant" at bounding box center [1374, 513] width 46 height 15
click at [1340, 539] on span "Compliant" at bounding box center [1374, 540] width 46 height 15
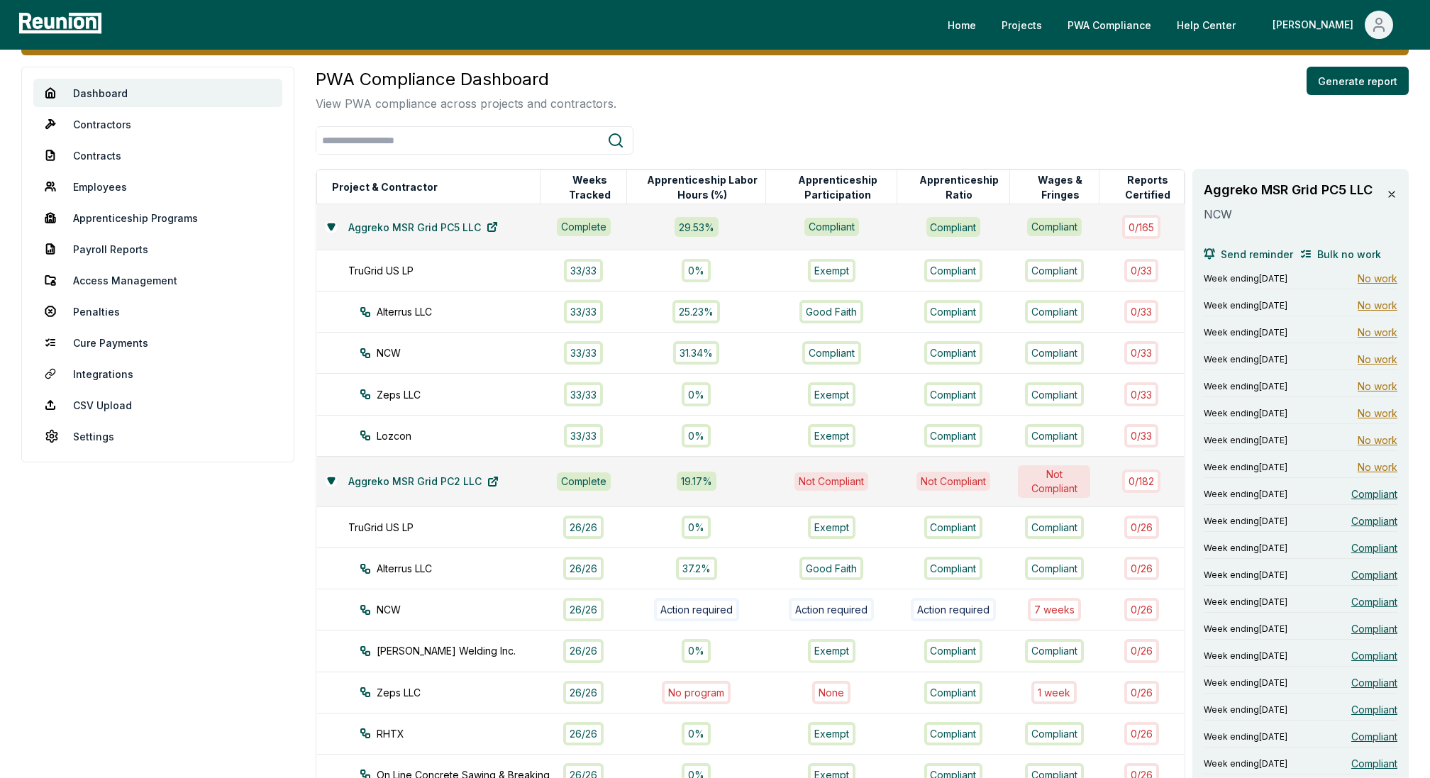
scroll to position [0, 0]
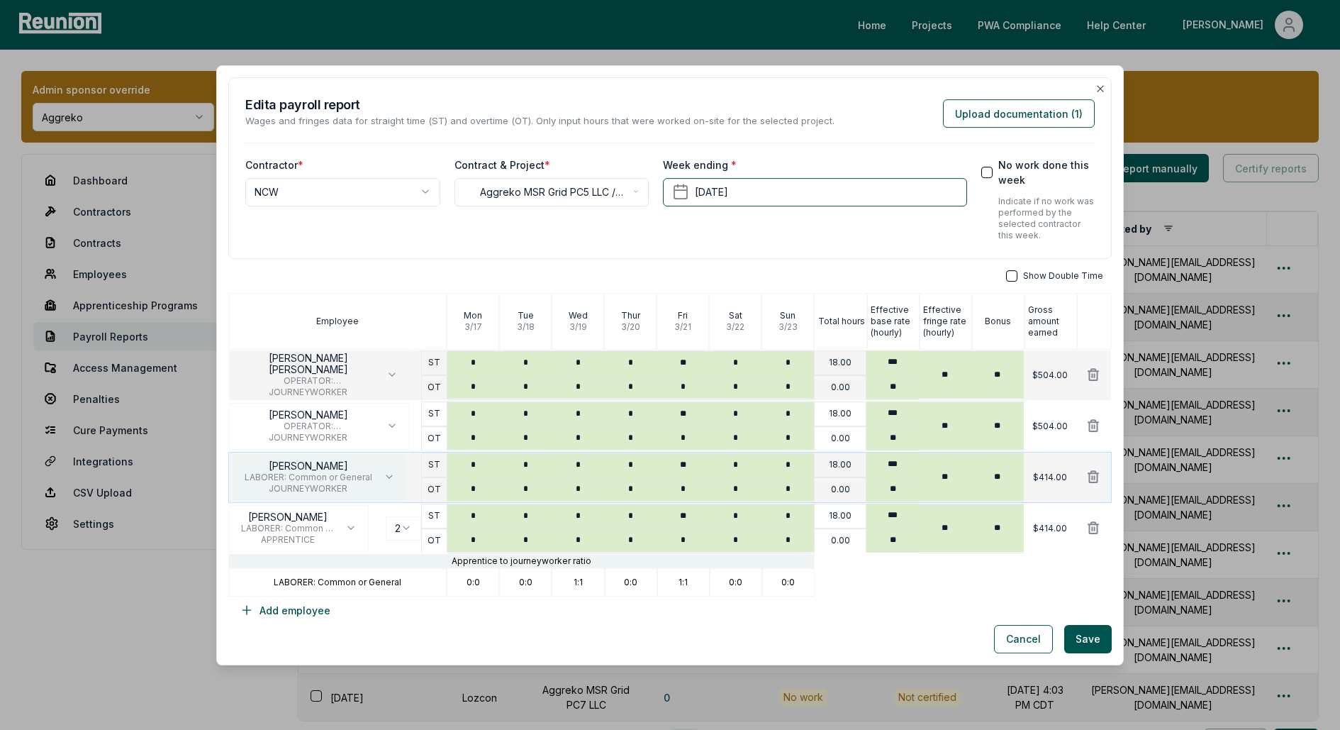
click at [397, 473] on button "ISRAEL ORTIZ HERNANDEZ LABORER: Common or General JOURNEYWORKER" at bounding box center [320, 476] width 174 height 47
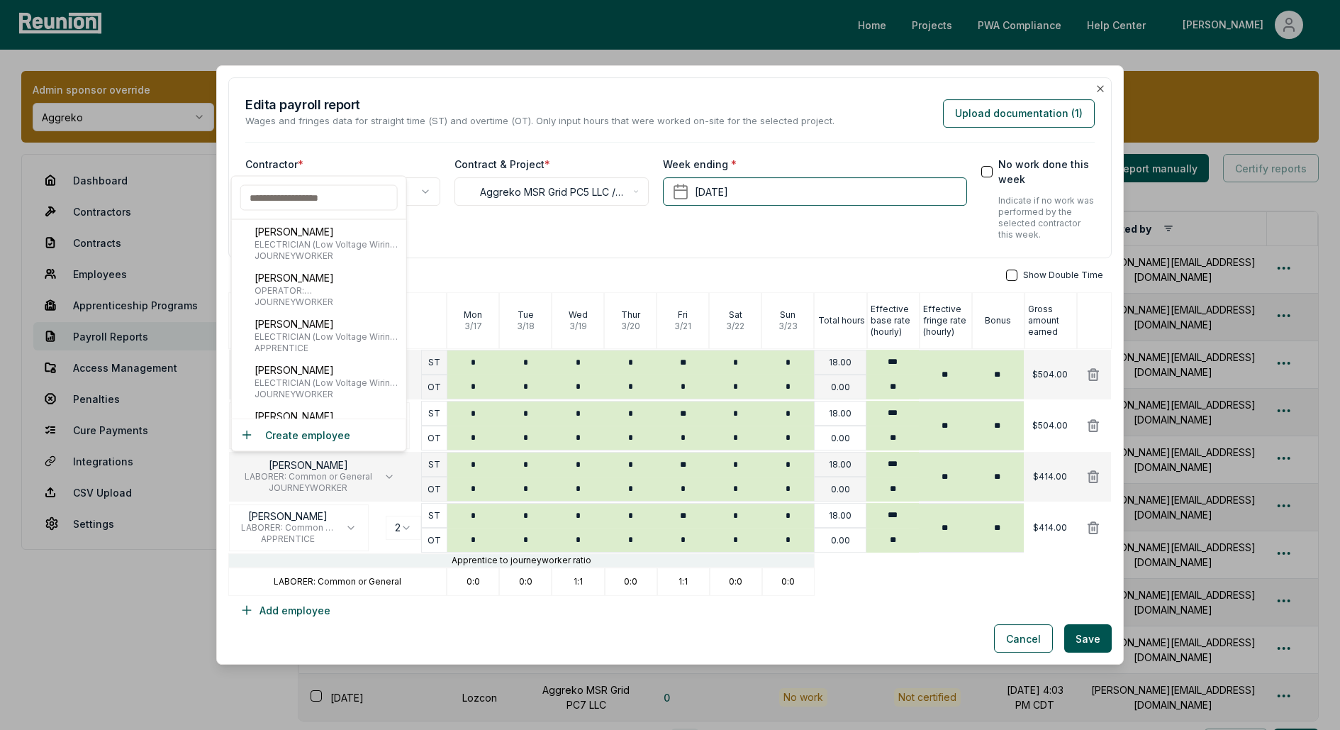
click at [374, 639] on div "Cancel Save" at bounding box center [670, 638] width 884 height 28
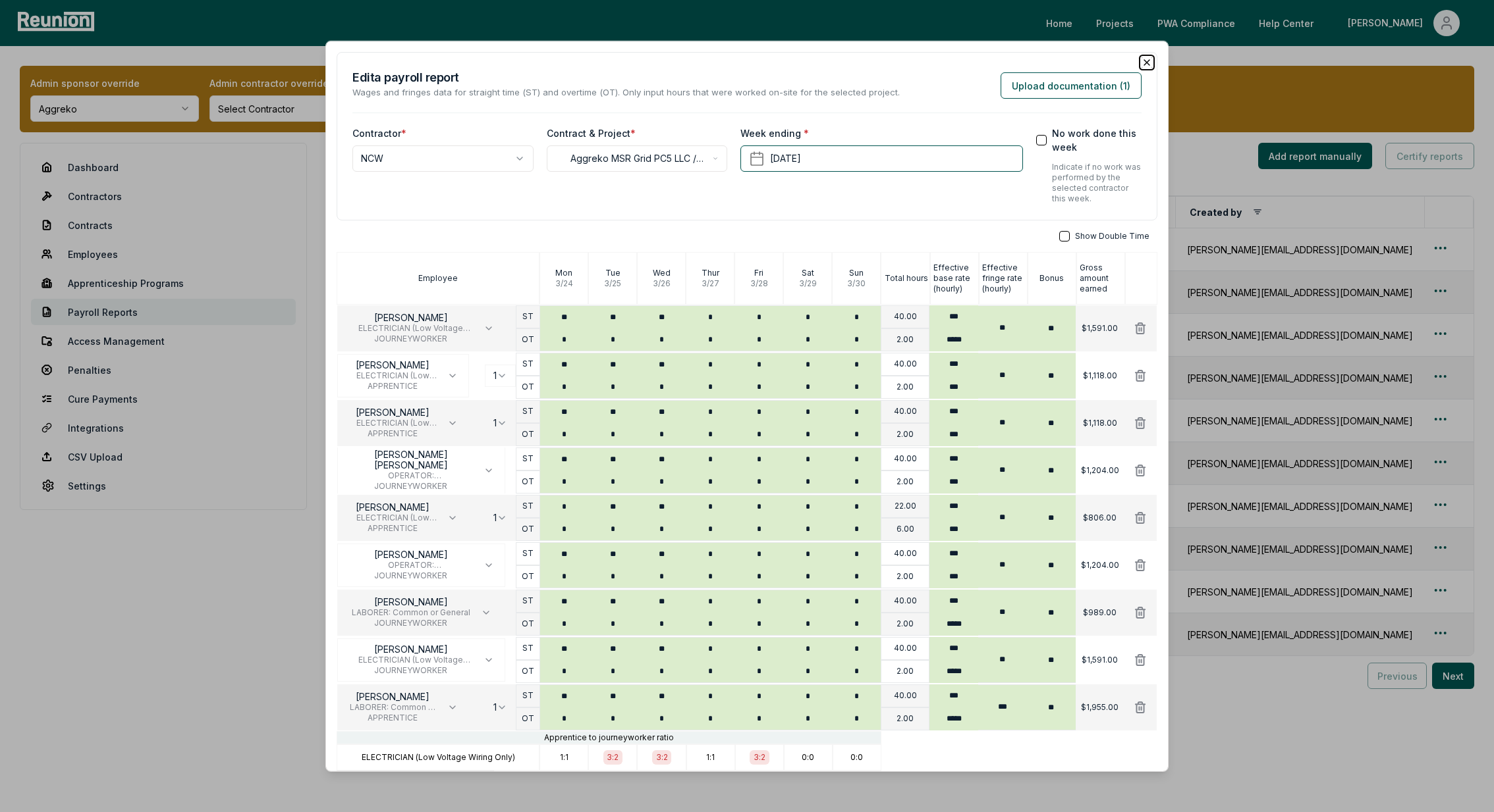
click at [1145, 62] on icon "button" at bounding box center [1146, 62] width 10 height 10
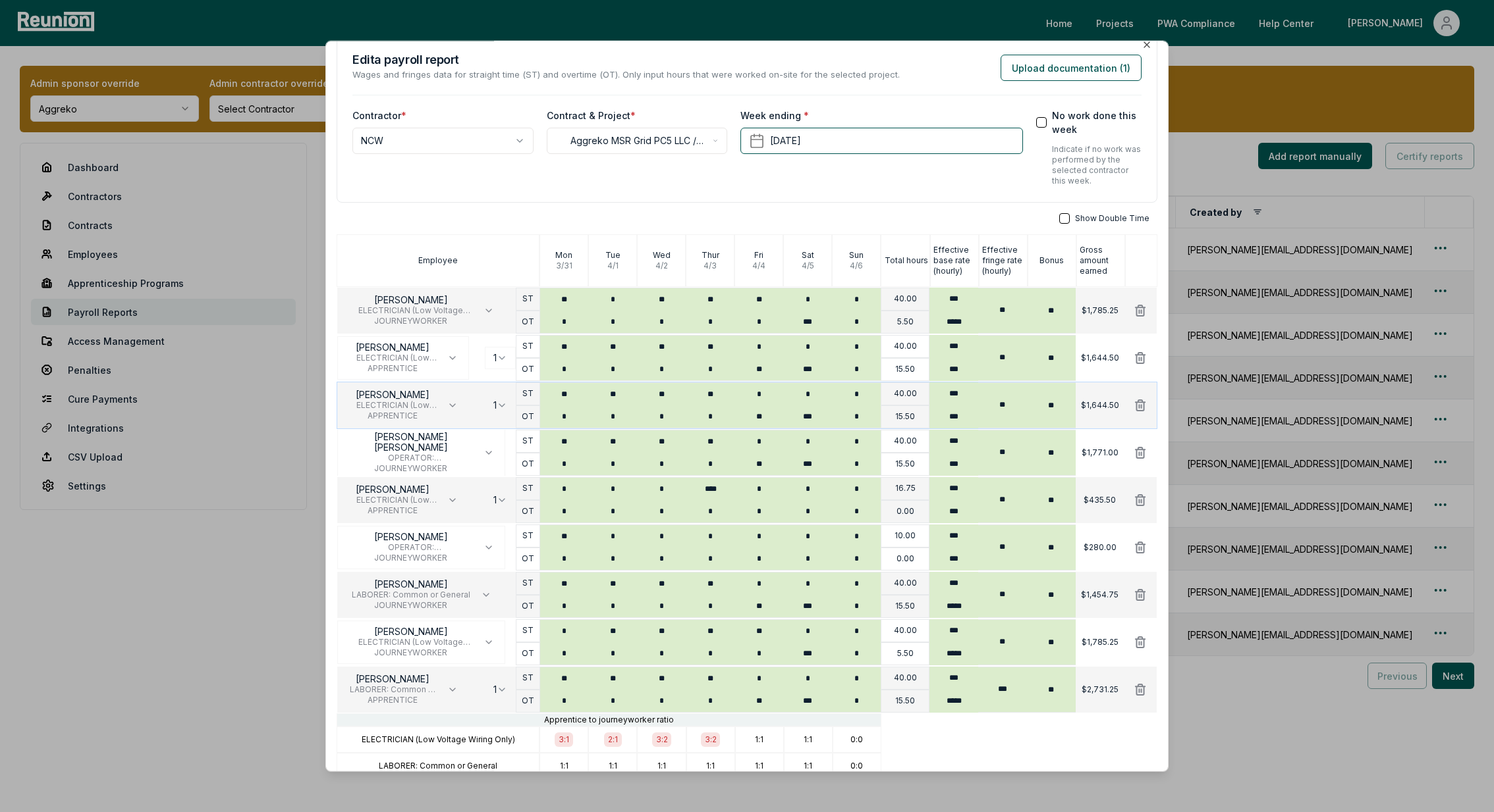
scroll to position [23, 0]
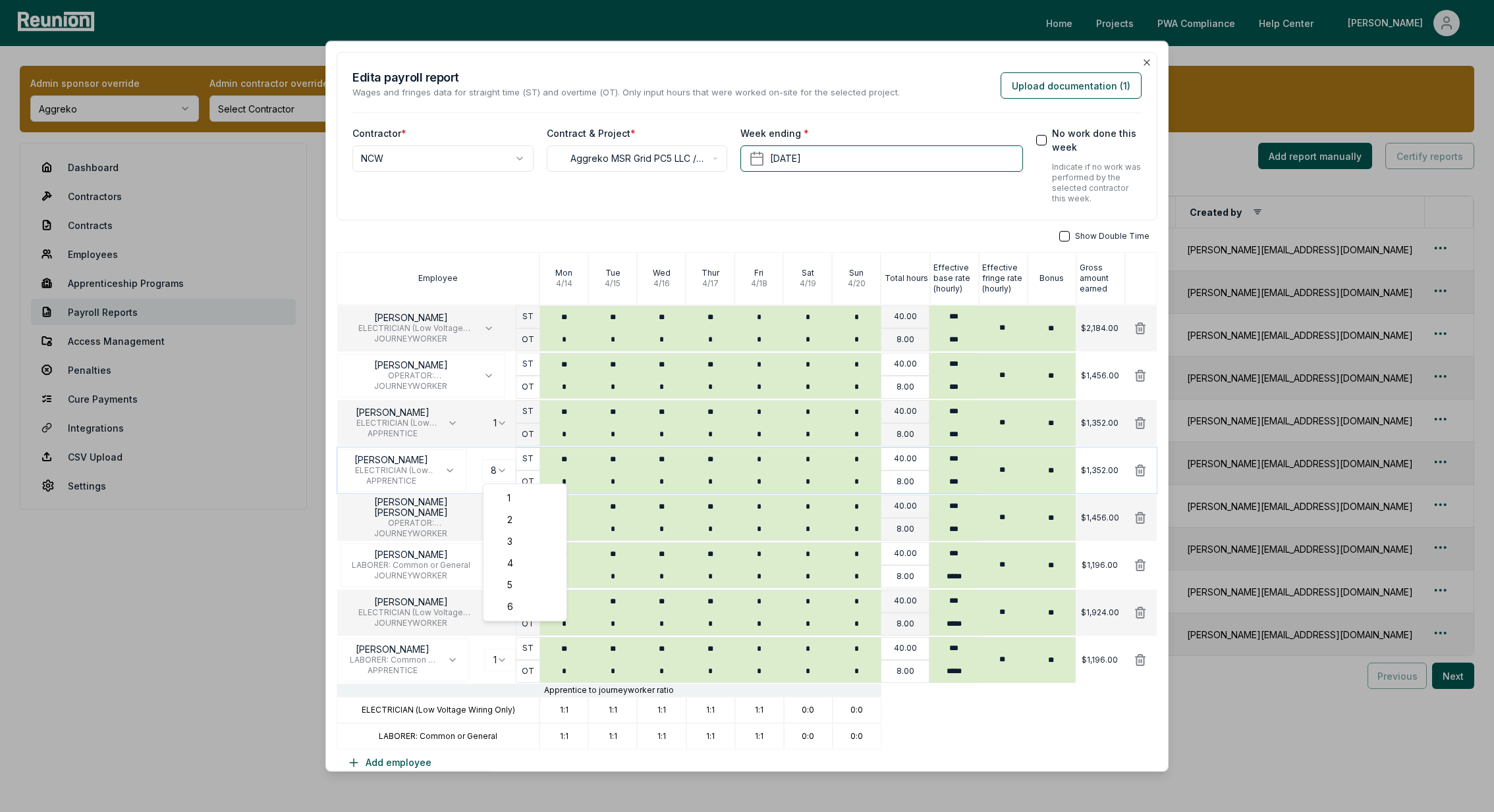
click at [501, 465] on body "Please visit us on your desktop We're working on making our marketplace mobile-…" at bounding box center [747, 410] width 1494 height 820
select select "**********"
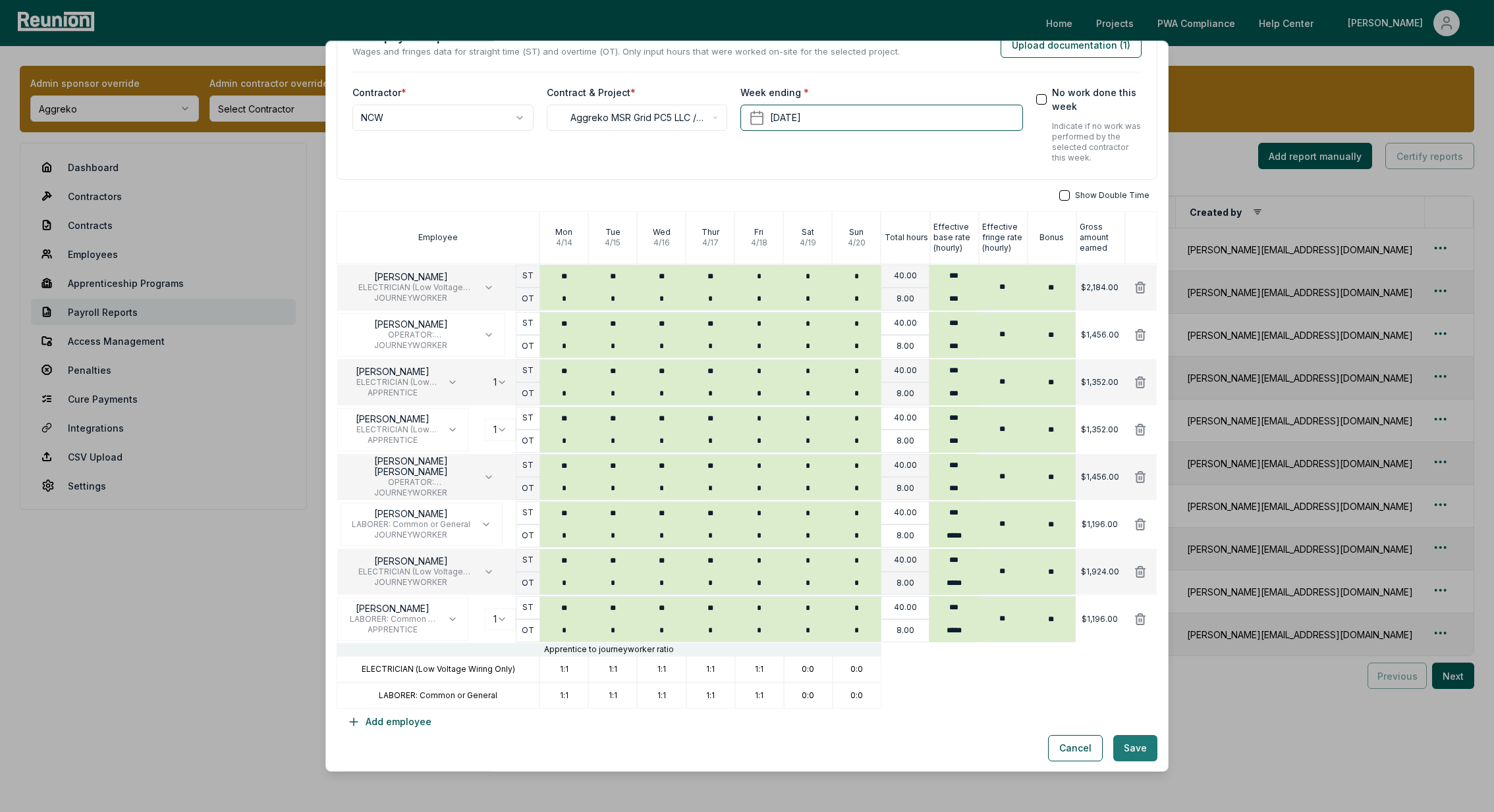
click at [1127, 751] on button "Save" at bounding box center [1136, 748] width 45 height 26
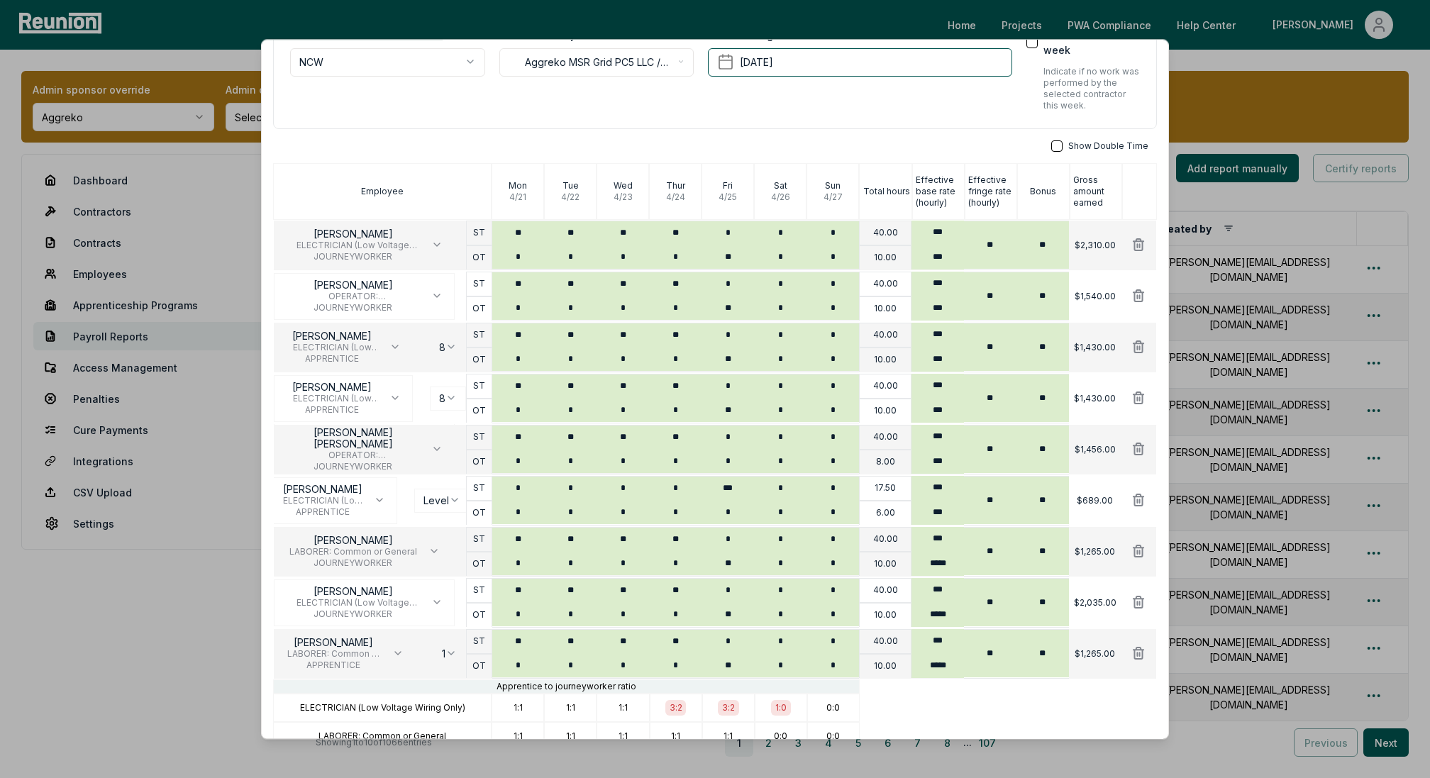
scroll to position [112, 0]
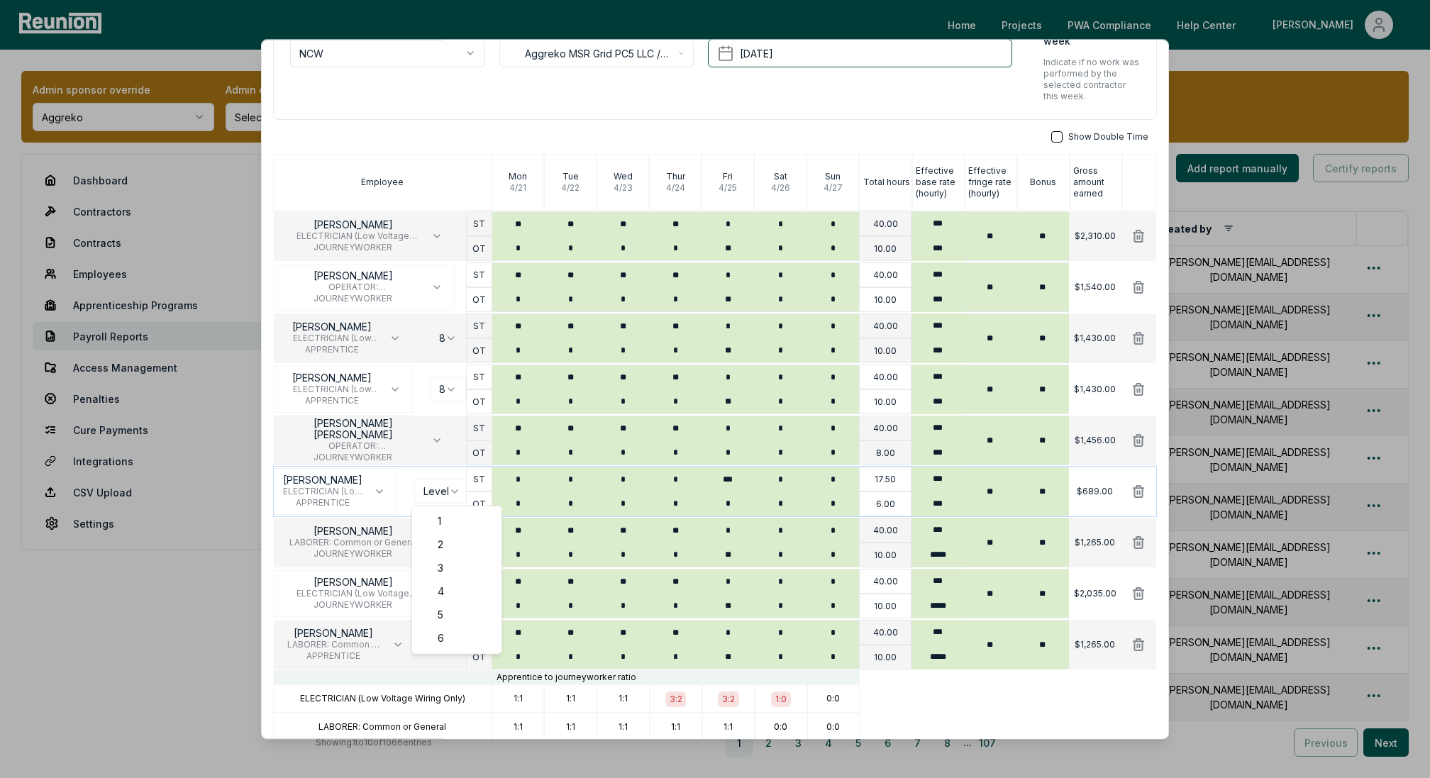
click at [440, 496] on body "Please visit us on your desktop We're working on making our marketplace mobile-…" at bounding box center [715, 449] width 1430 height 899
select select "**********"
click at [453, 384] on body "Please visit us on your desktop We're working on making our marketplace mobile-…" at bounding box center [715, 449] width 1430 height 899
select select "**********"
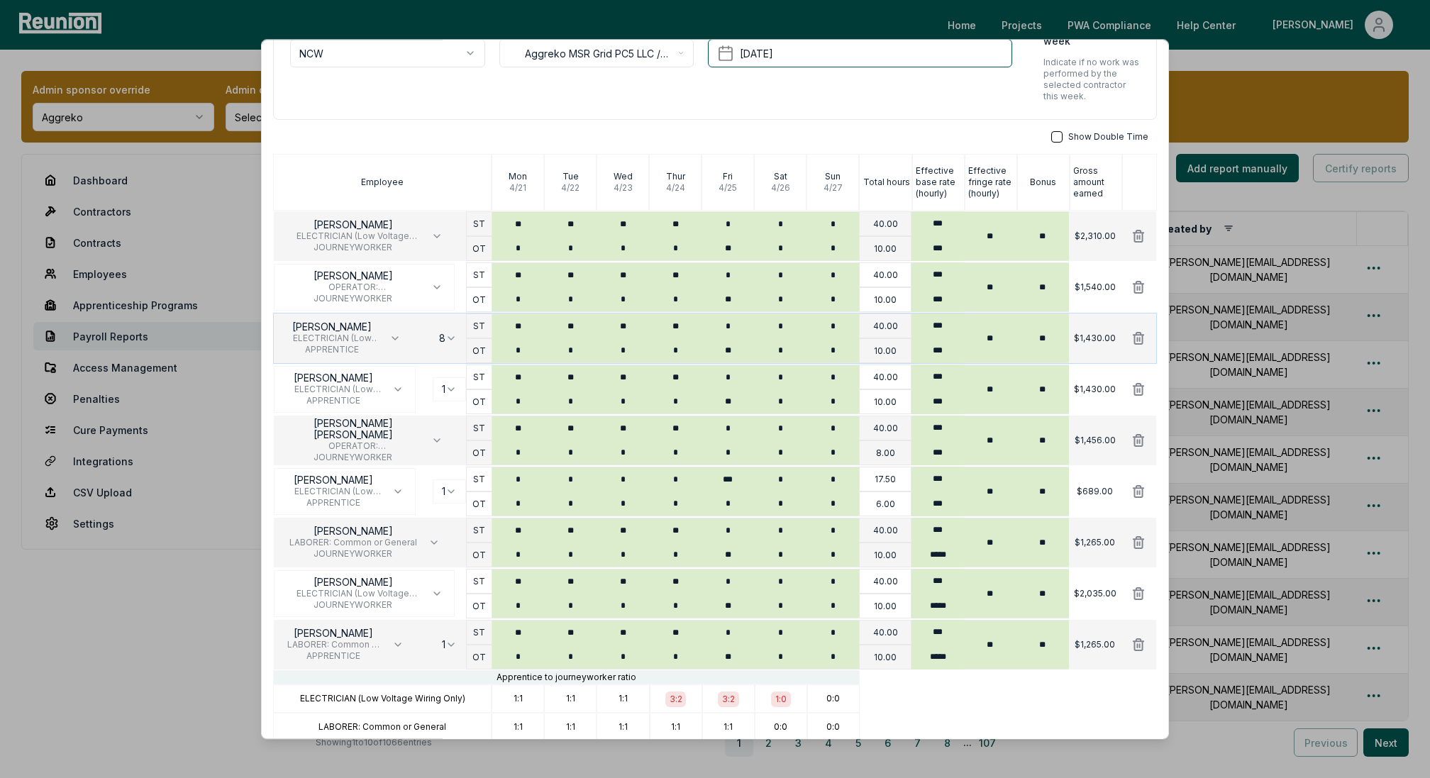
click at [442, 334] on body "Please visit us on your desktop We're working on making our marketplace mobile-…" at bounding box center [715, 449] width 1430 height 899
select select "**********"
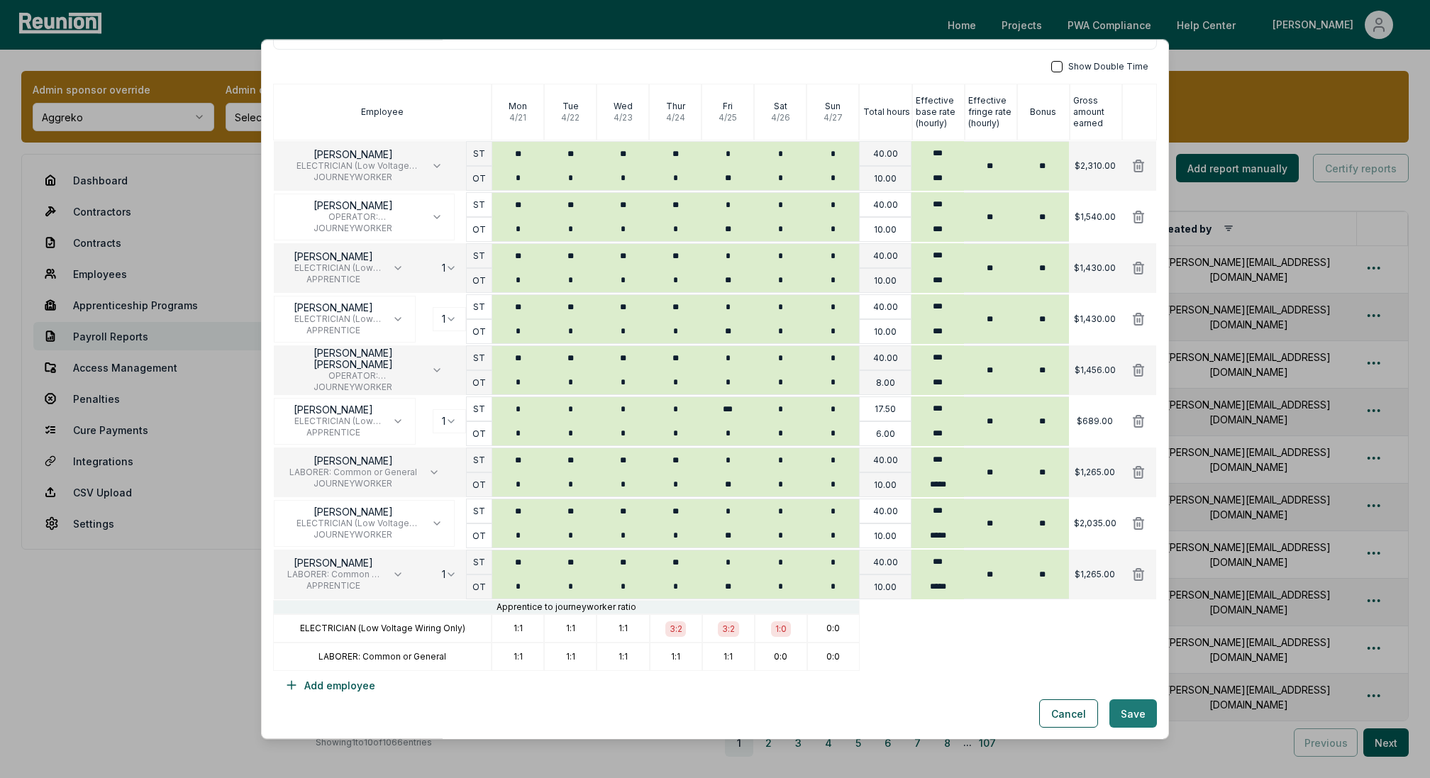
click at [1123, 718] on button "Save" at bounding box center [1133, 714] width 48 height 28
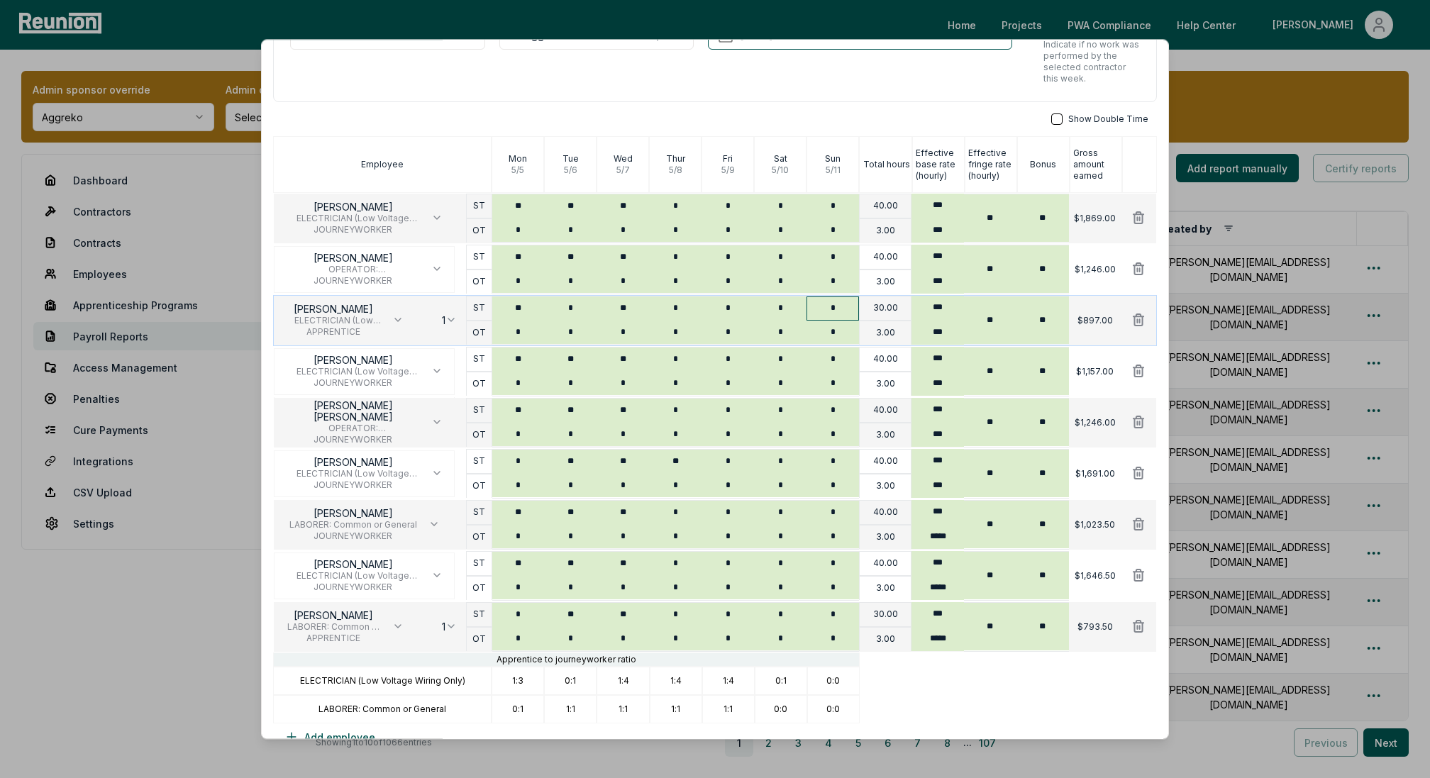
scroll to position [182, 0]
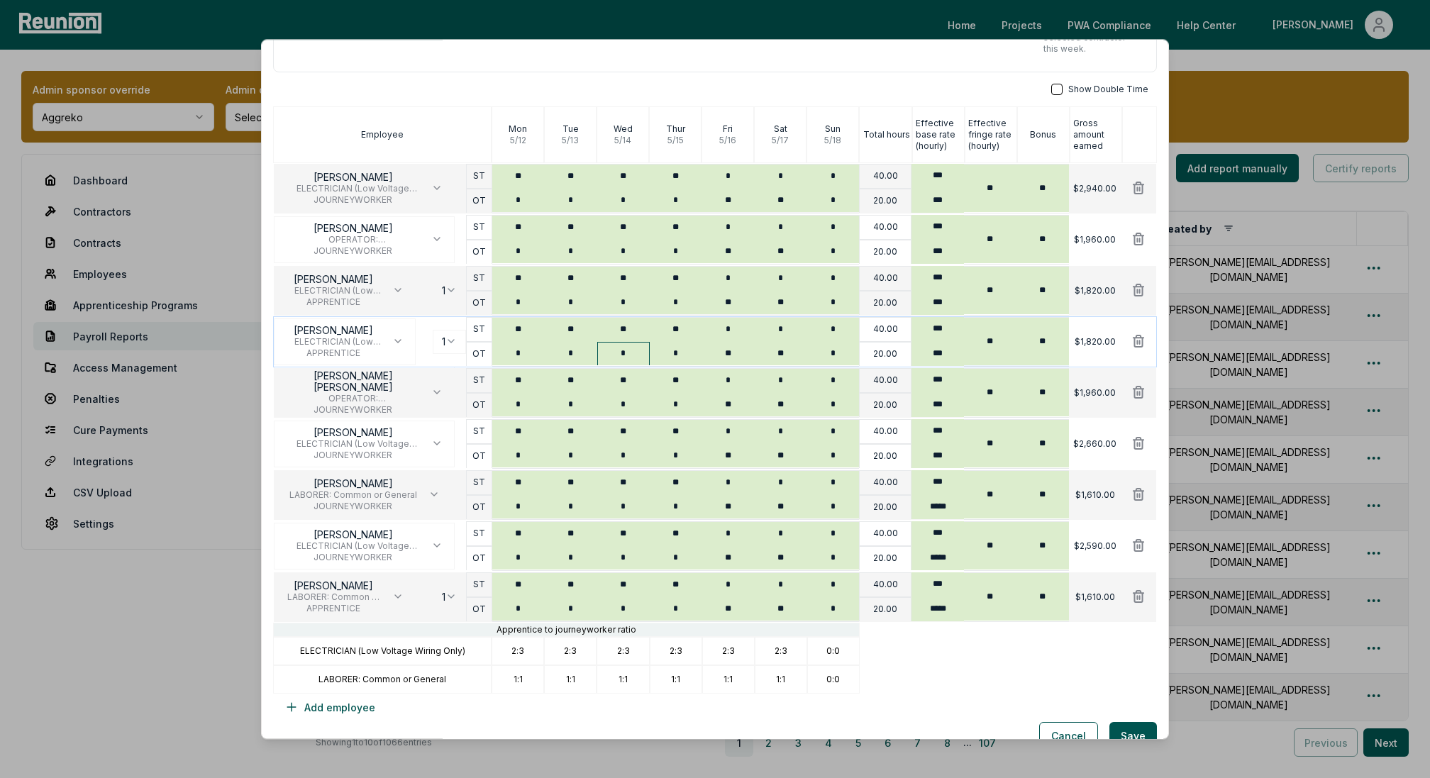
scroll to position [182, 0]
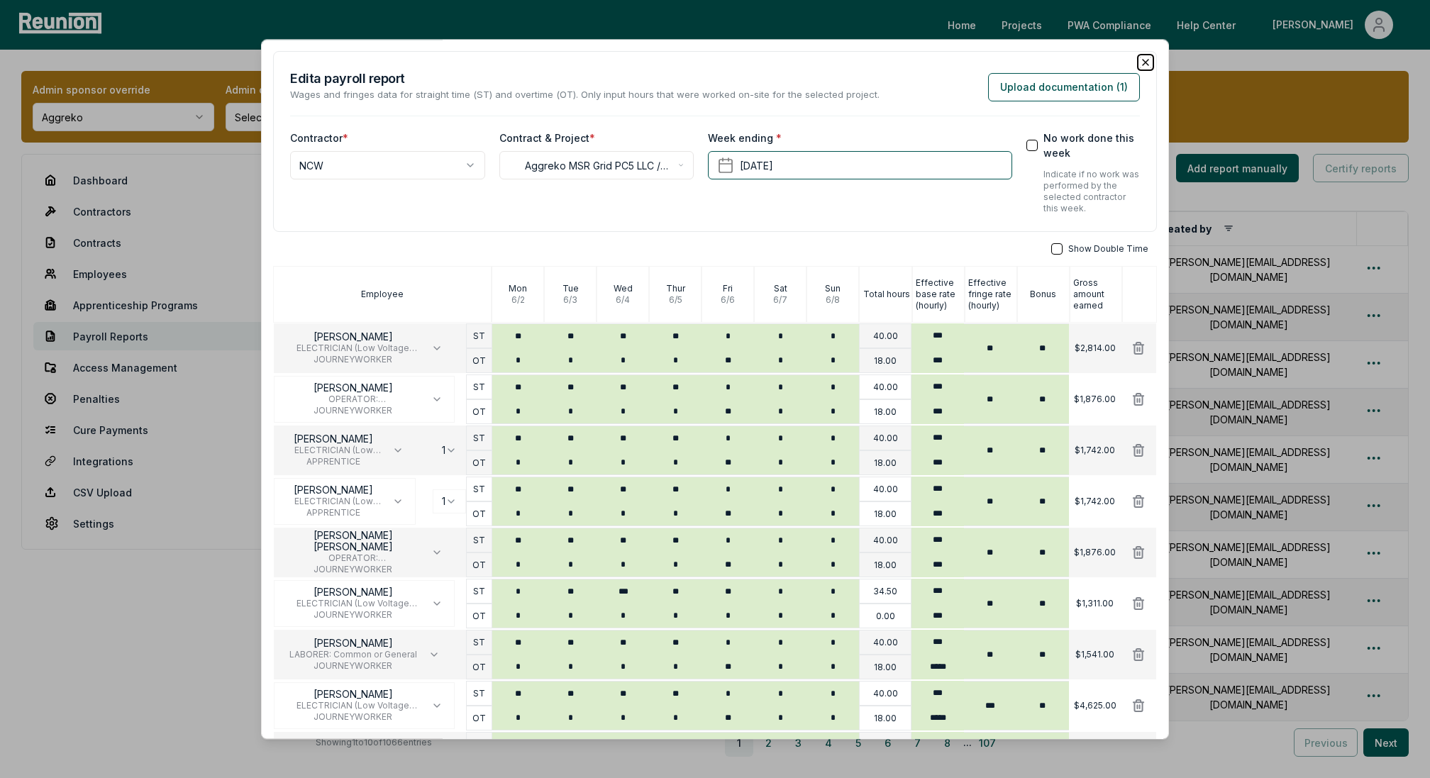
click at [1145, 60] on icon "button" at bounding box center [1145, 62] width 11 height 11
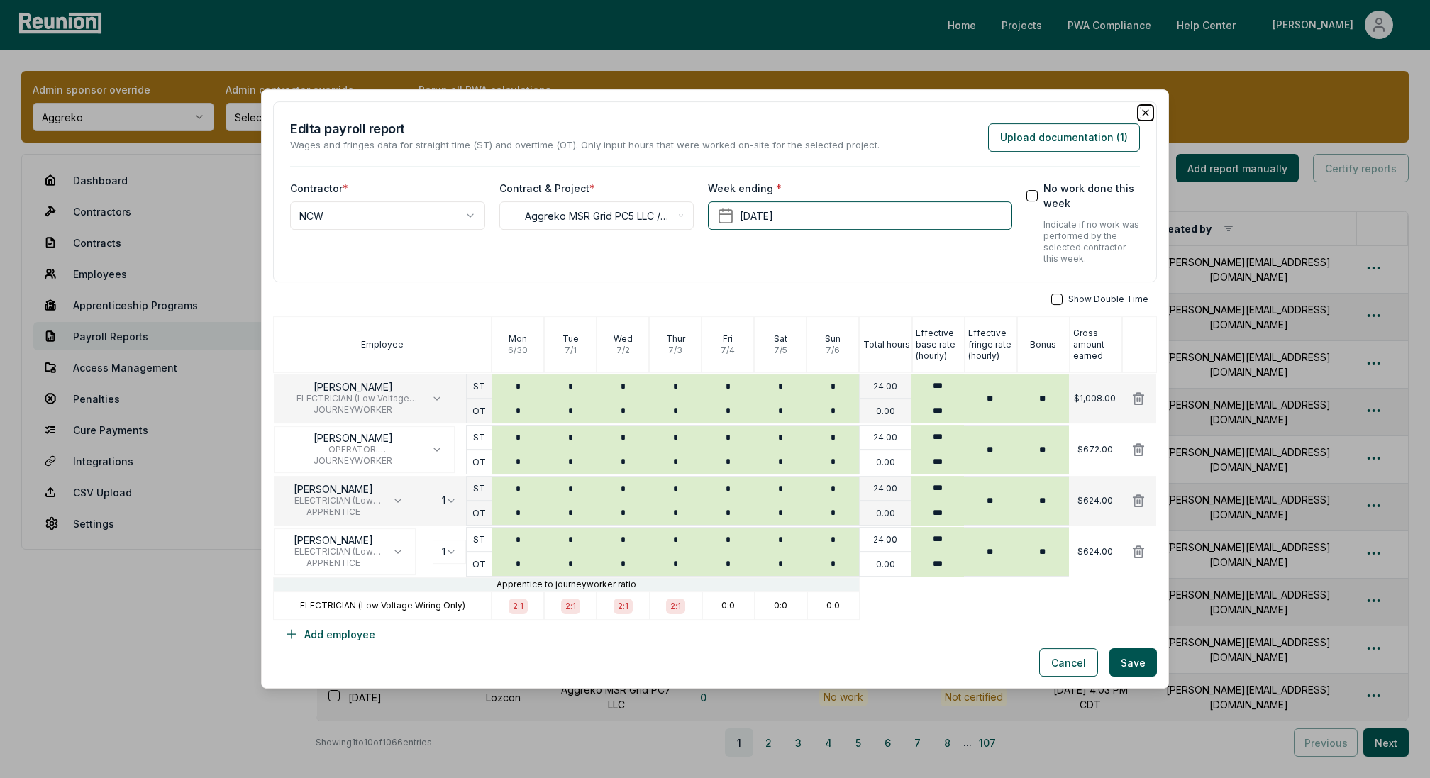
click at [1146, 111] on icon "button" at bounding box center [1146, 113] width 6 height 6
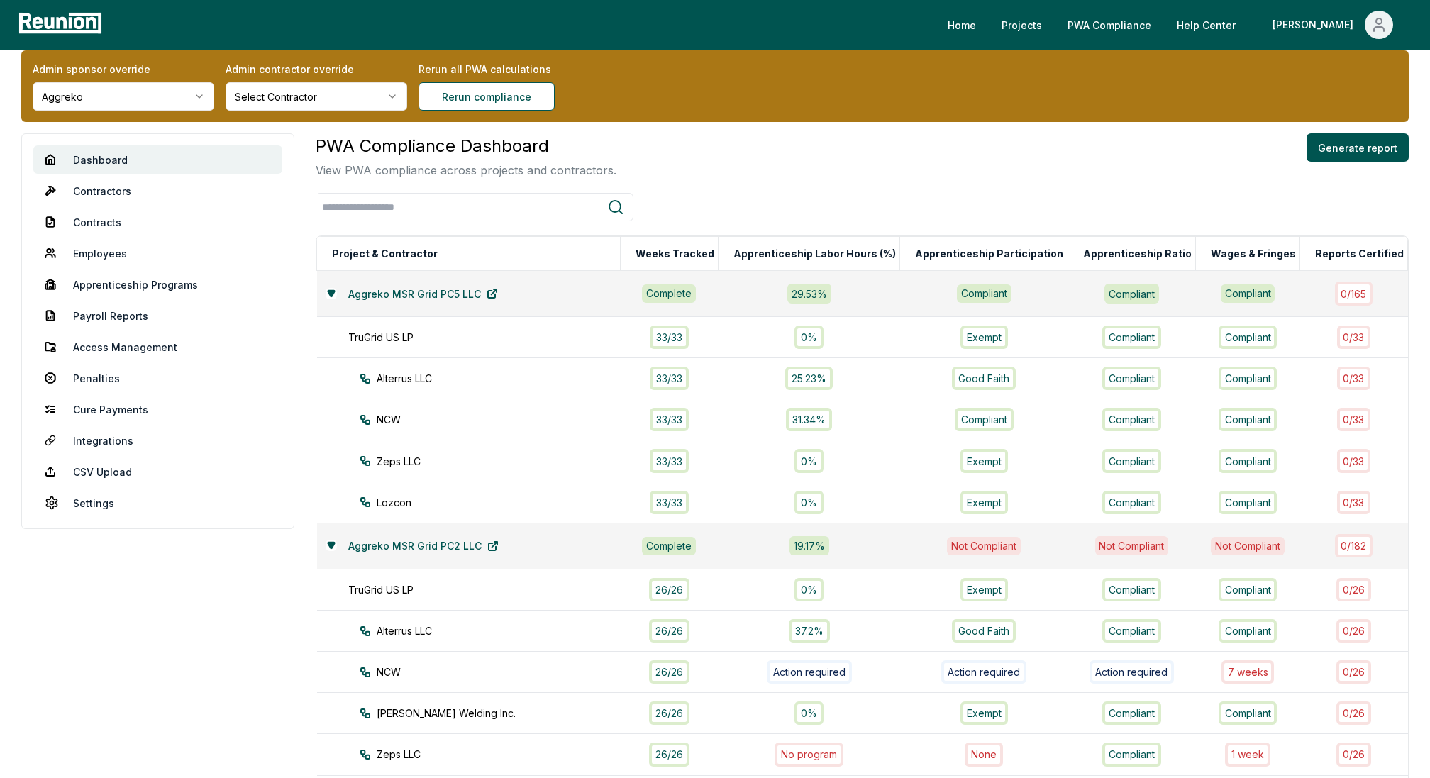
scroll to position [26, 0]
